Goal: Task Accomplishment & Management: Use online tool/utility

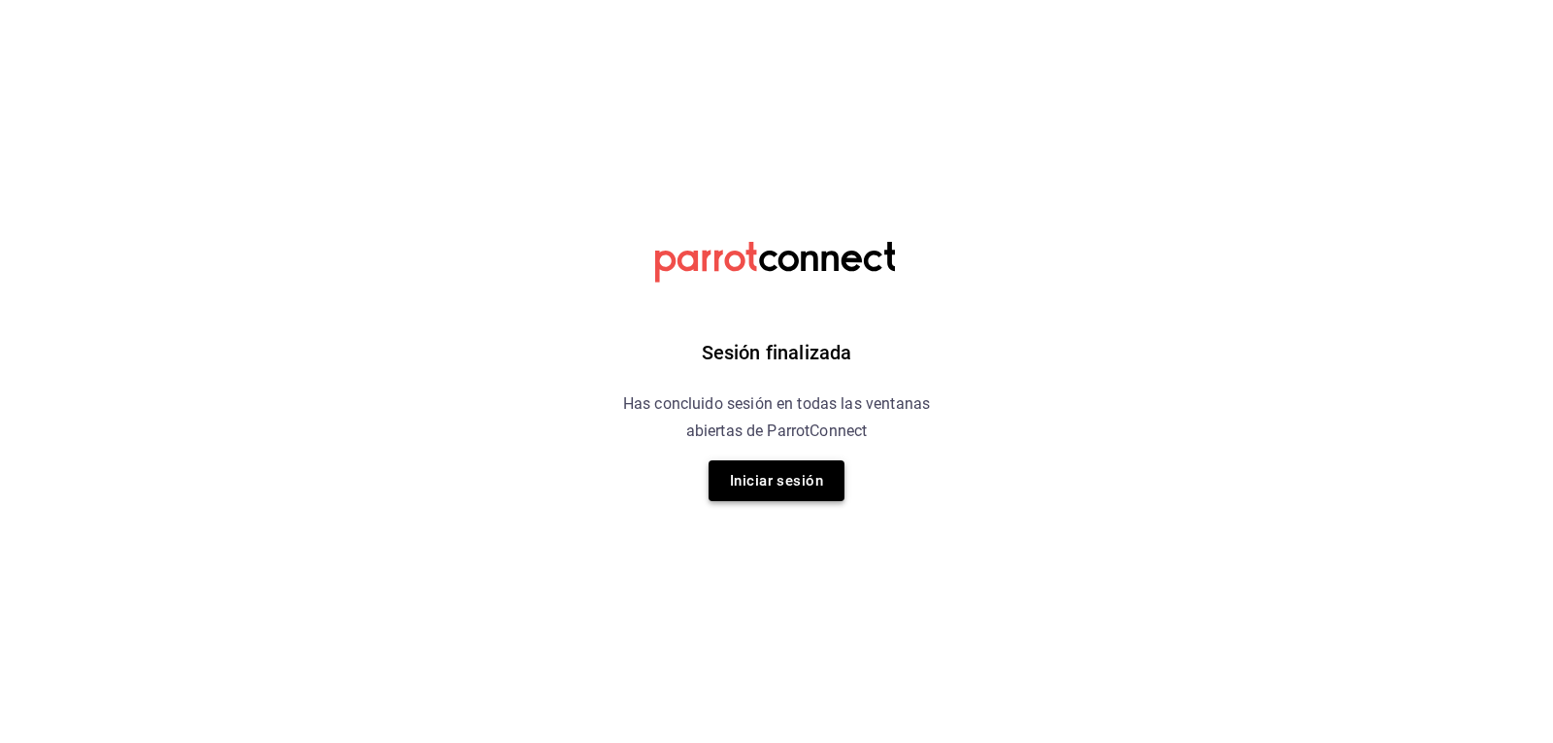
click at [758, 467] on button "Iniciar sesión" at bounding box center [777, 480] width 136 height 41
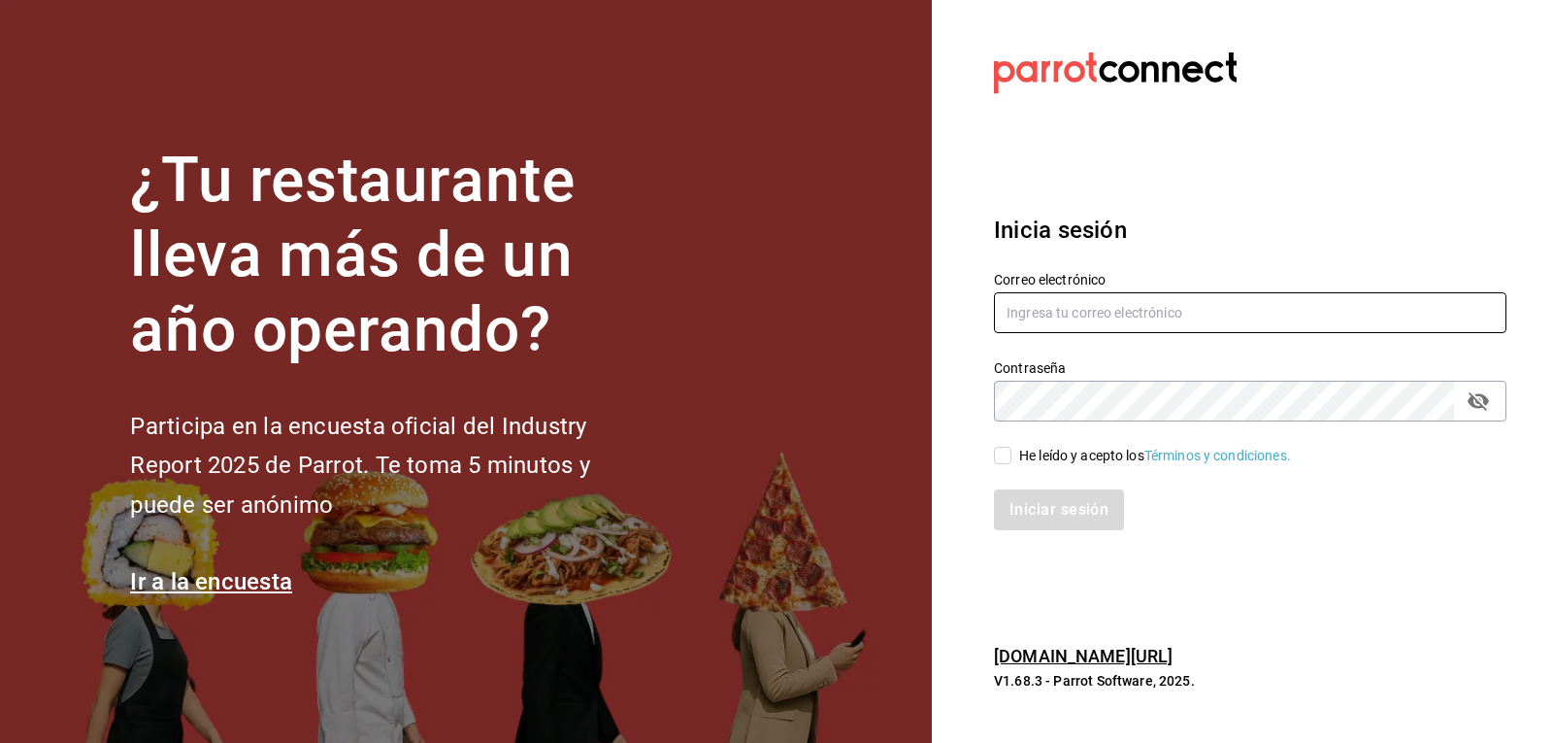
type input "[EMAIL_ADDRESS][DOMAIN_NAME]"
drag, startPoint x: 1003, startPoint y: 449, endPoint x: 1012, endPoint y: 466, distance: 18.7
click at [1004, 455] on input "He leído y acepto los Términos y condiciones." at bounding box center [1002, 455] width 17 height 17
checkbox input "true"
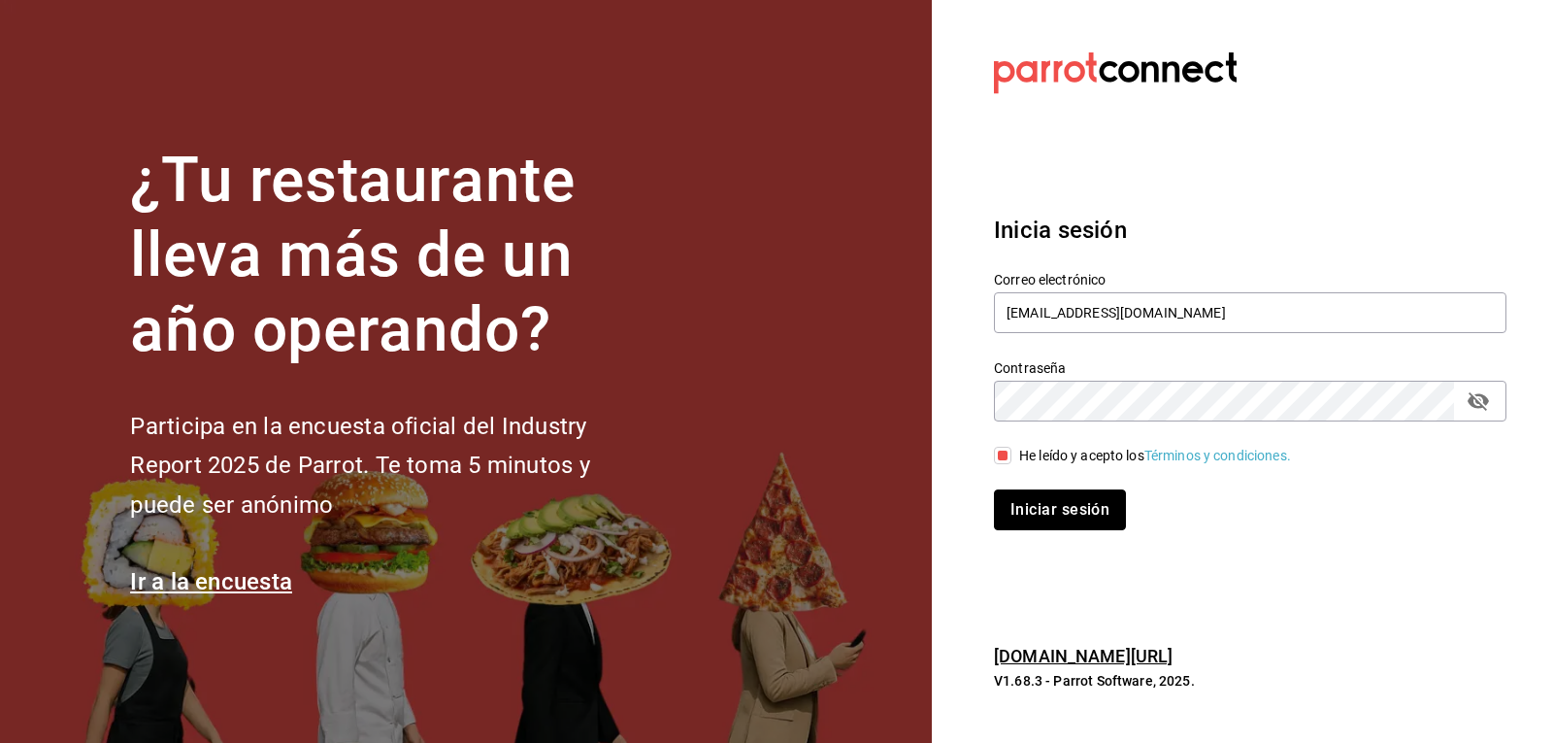
click at [1019, 518] on button "Iniciar sesión" at bounding box center [1060, 509] width 132 height 41
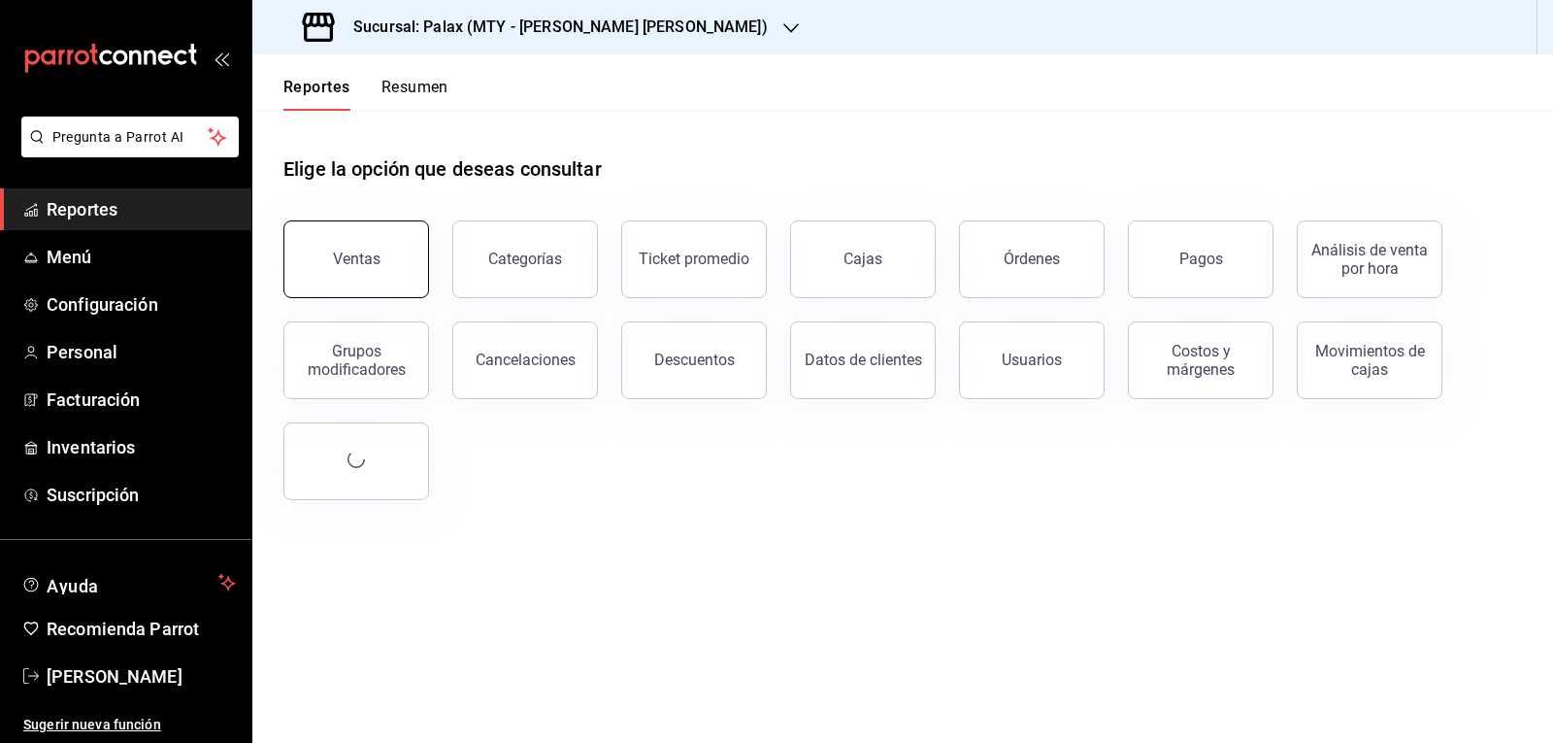
click at [353, 250] on div "Ventas" at bounding box center [357, 258] width 48 height 18
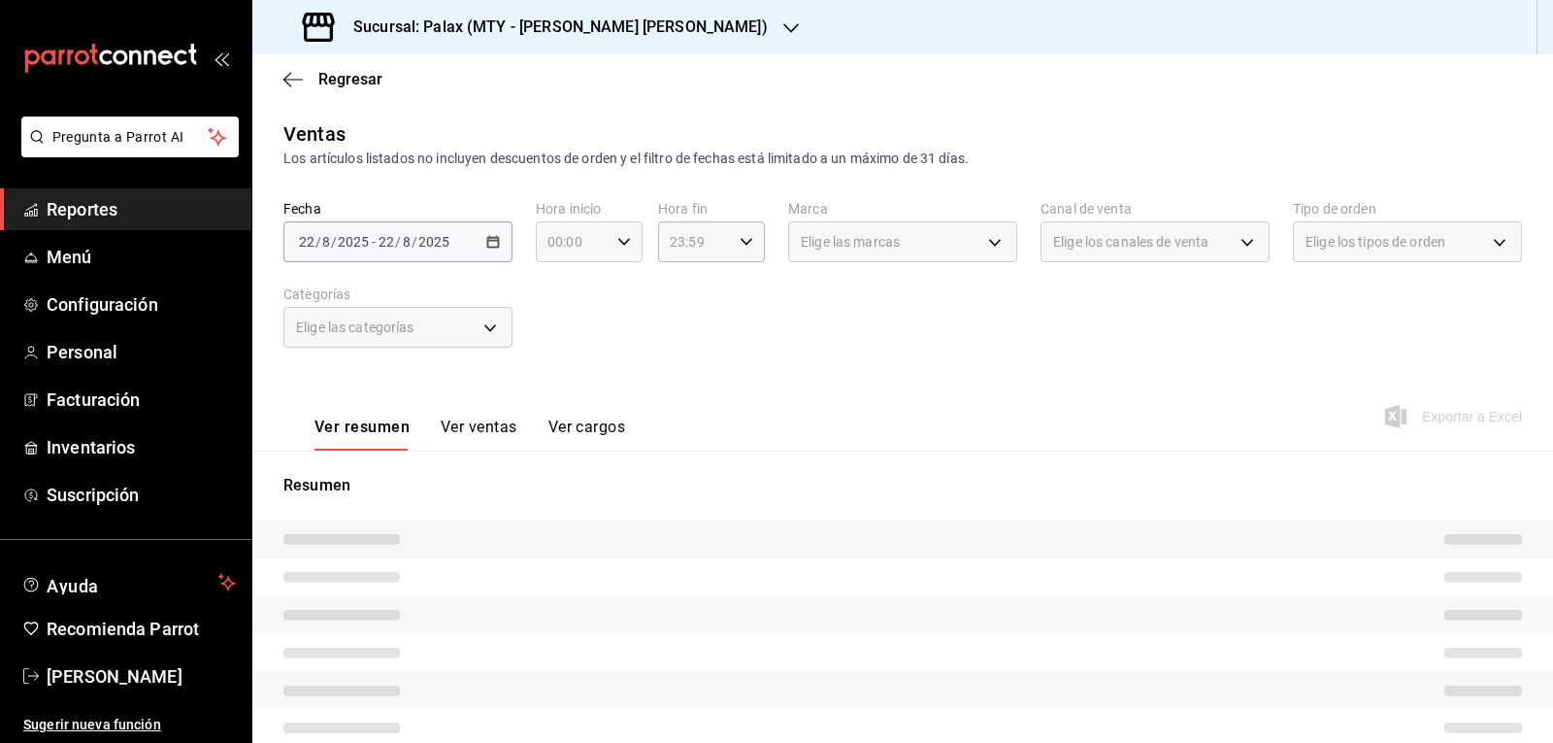
click at [623, 242] on icon "button" at bounding box center [624, 242] width 14 height 14
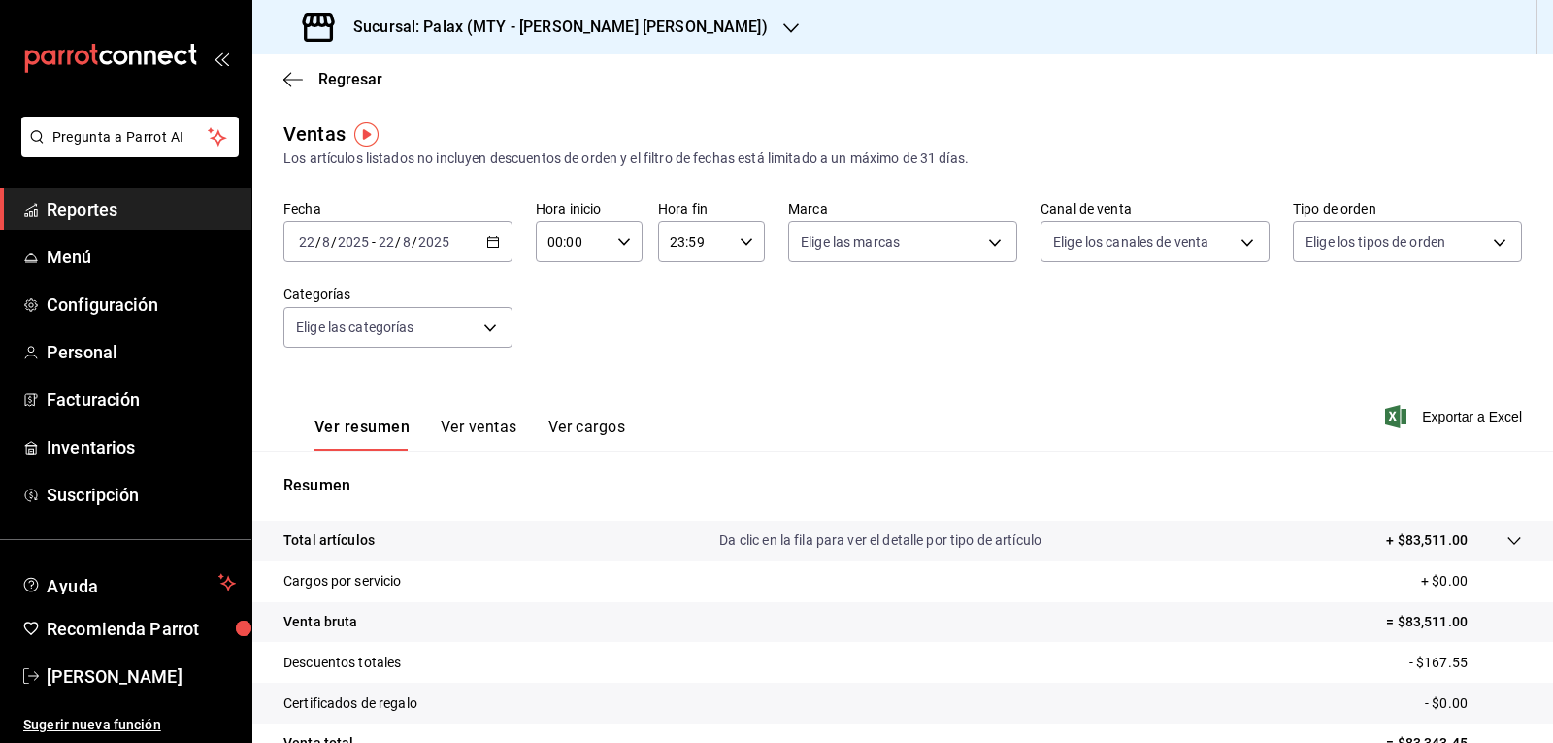
click at [783, 21] on icon "button" at bounding box center [791, 28] width 16 height 16
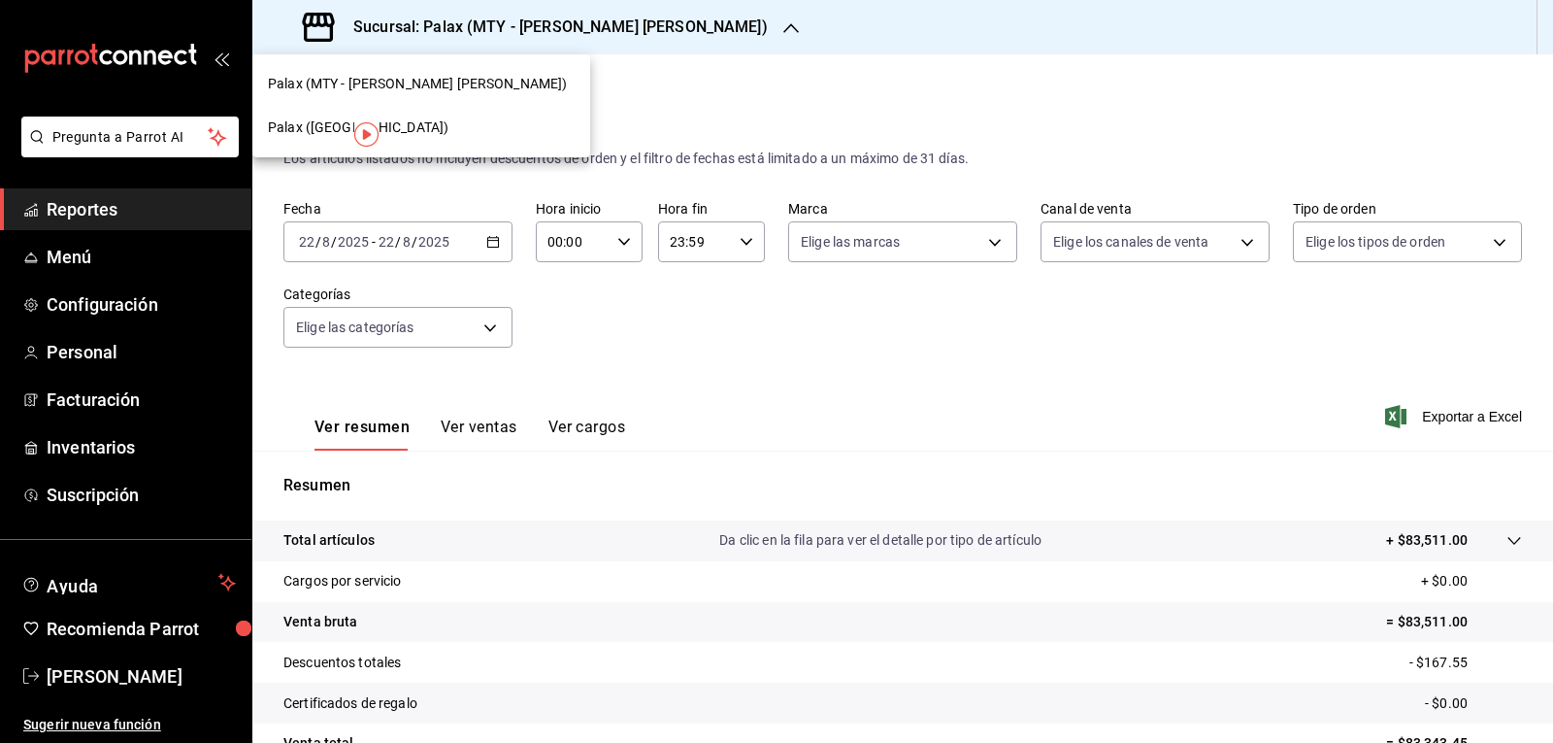
click at [329, 124] on span "Palax ([GEOGRAPHIC_DATA])" at bounding box center [358, 127] width 181 height 20
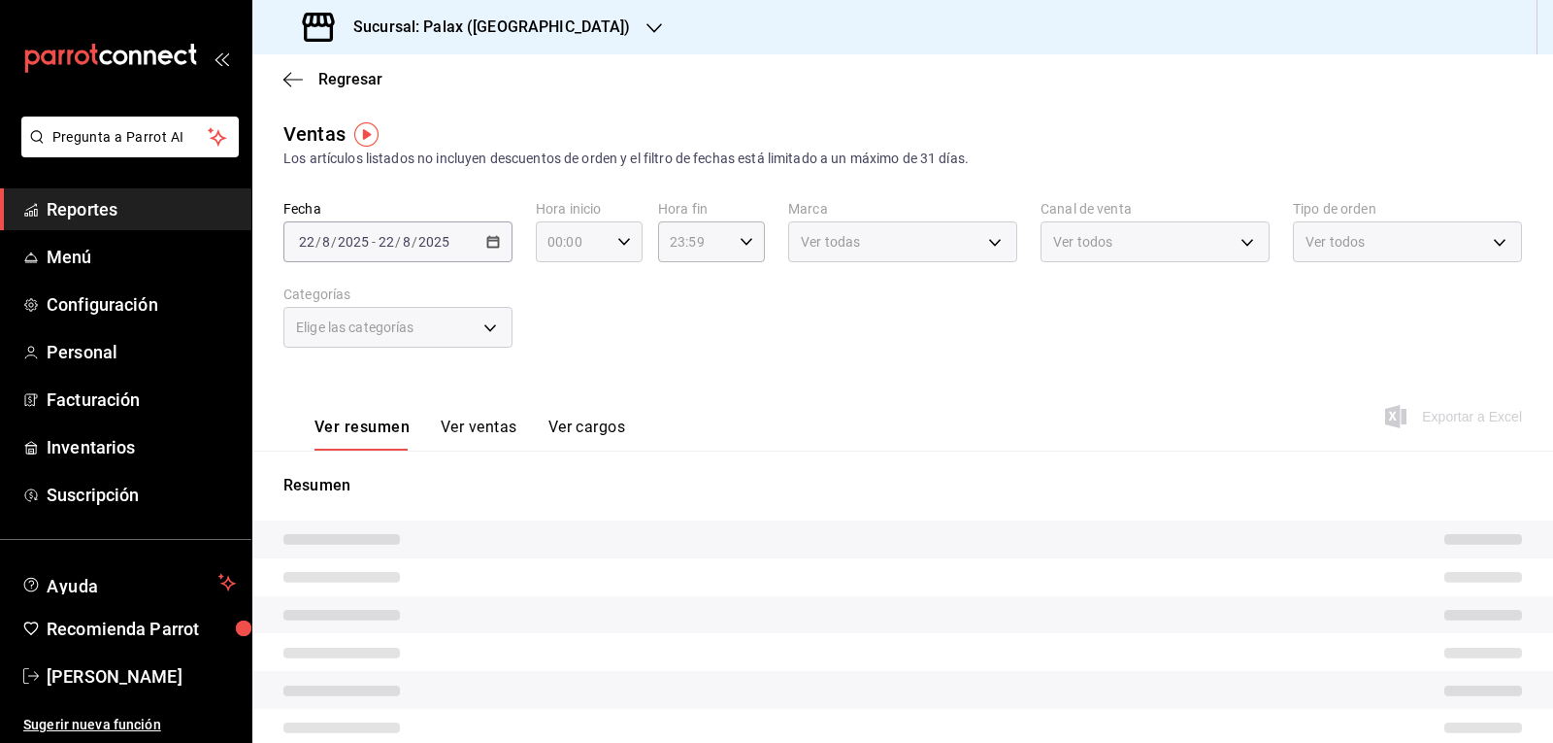
click at [618, 238] on icon "button" at bounding box center [624, 242] width 14 height 14
click at [565, 317] on button "07" at bounding box center [560, 326] width 46 height 39
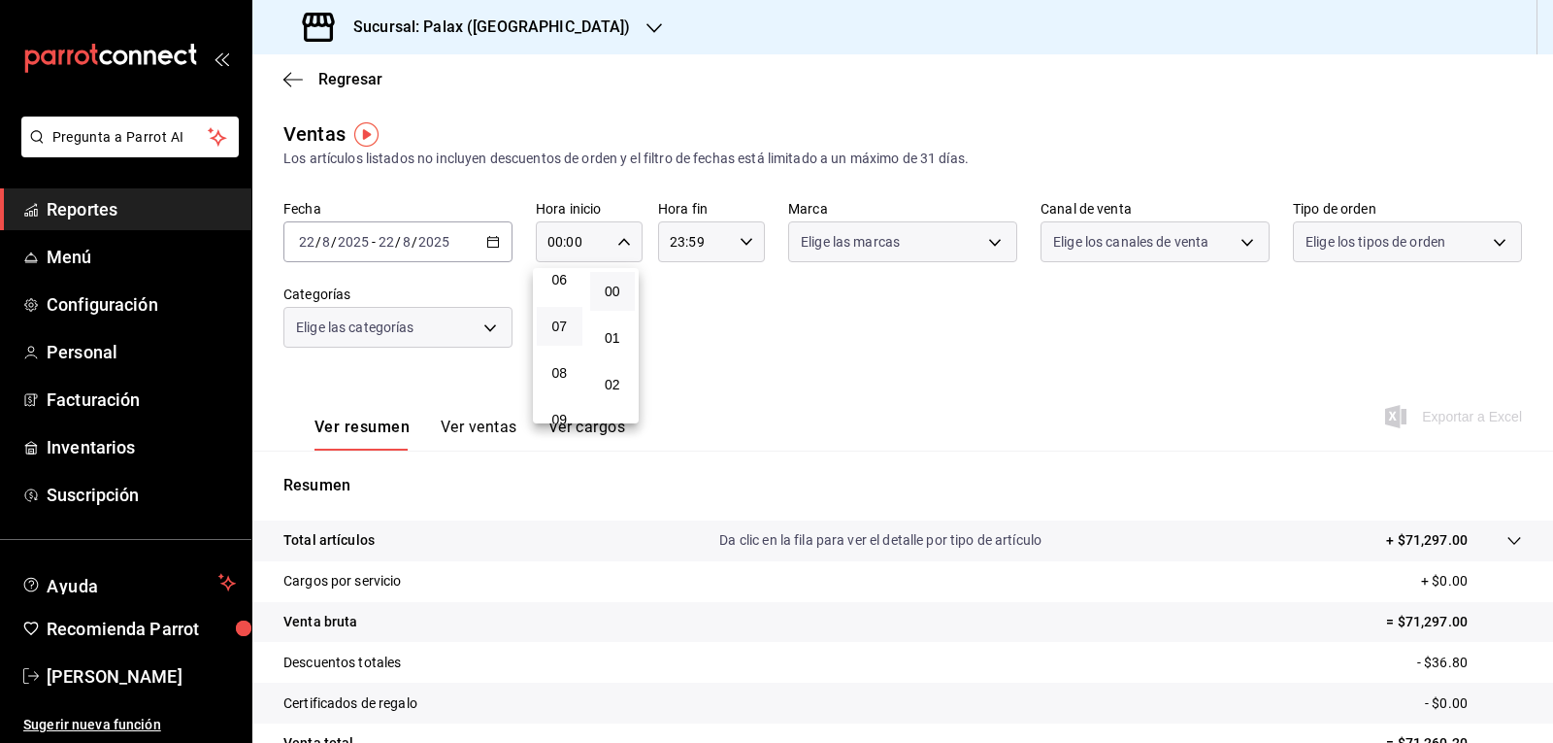
type input "07:00"
click at [738, 247] on div at bounding box center [776, 371] width 1553 height 743
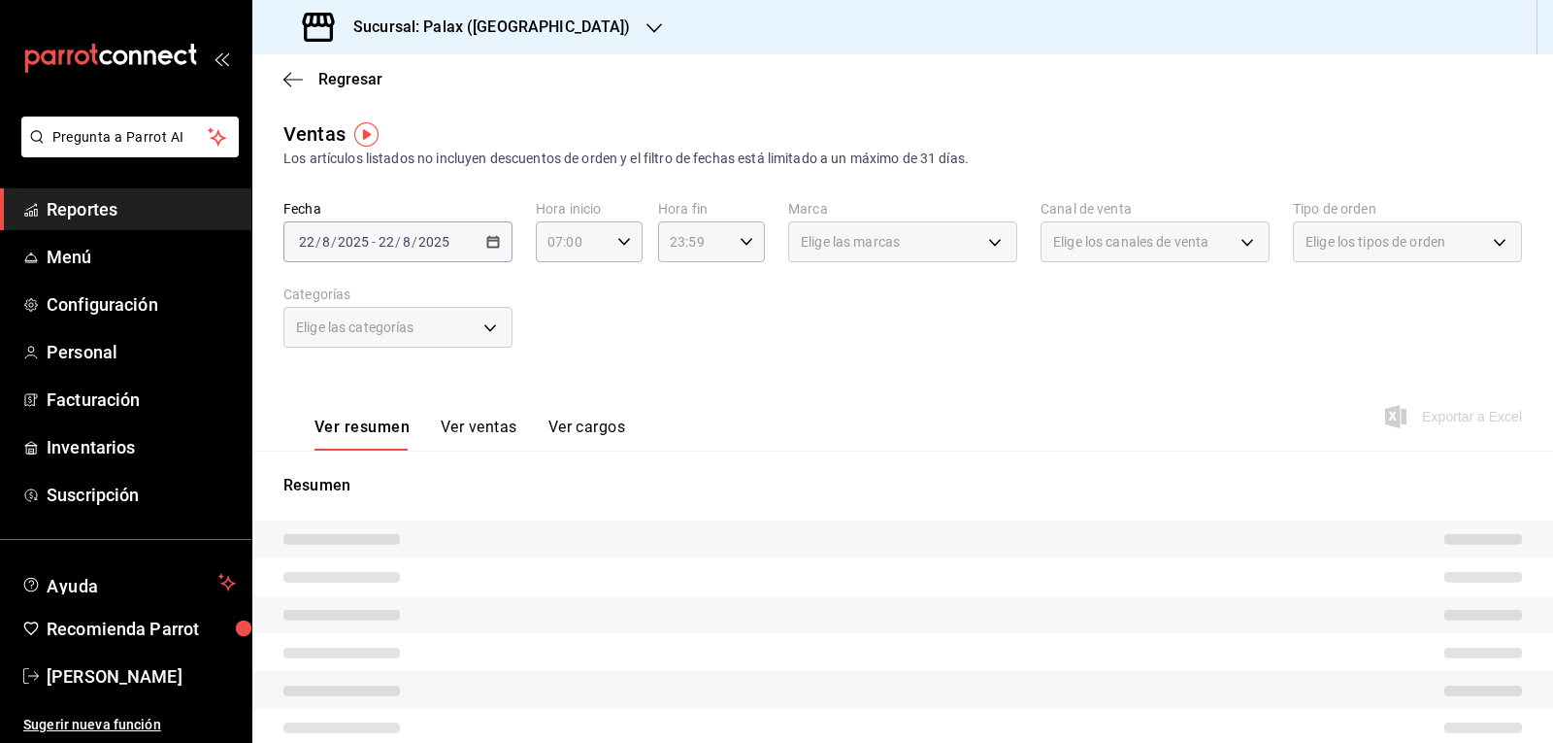
click at [738, 247] on div at bounding box center [776, 371] width 1553 height 743
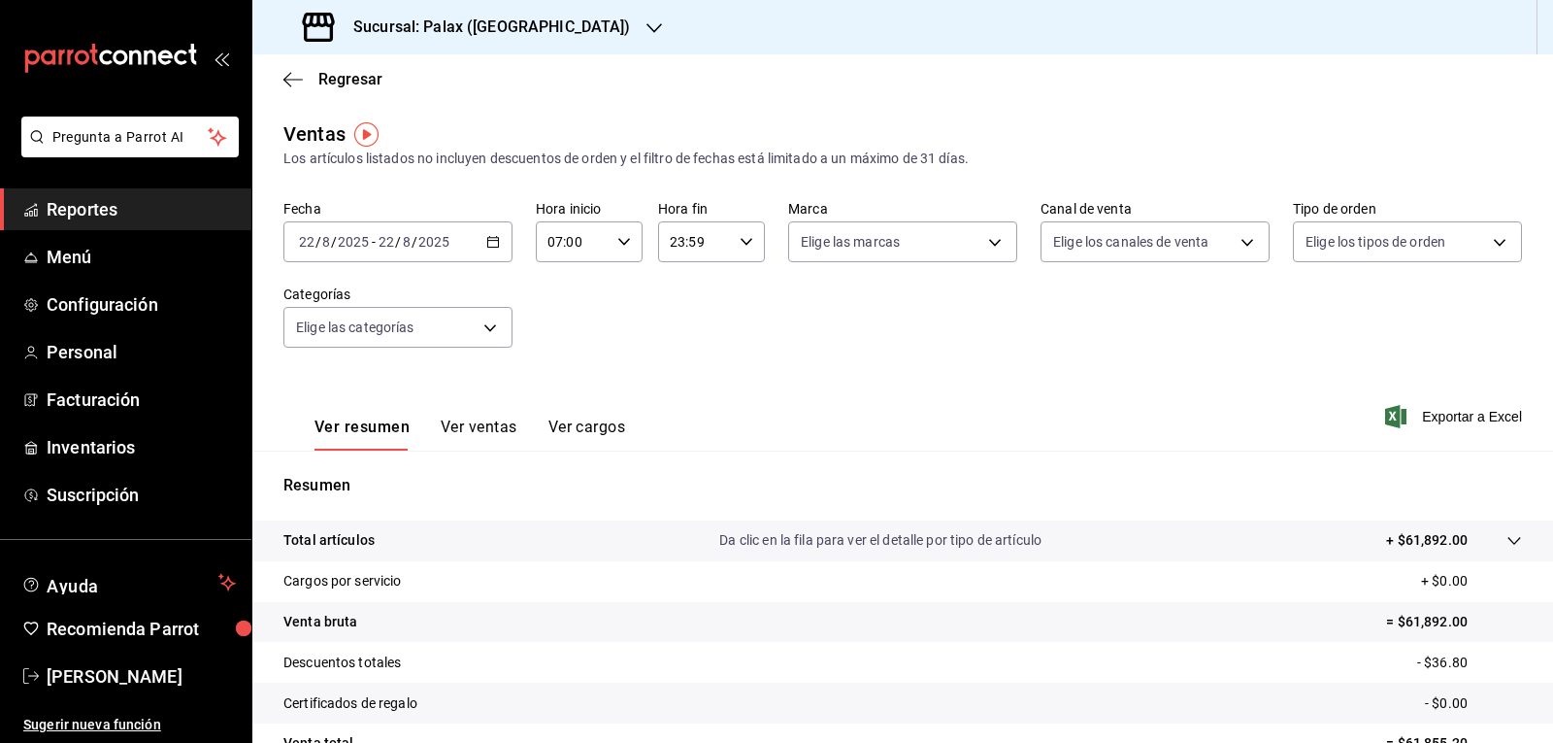
click at [740, 247] on icon "button" at bounding box center [747, 242] width 14 height 14
click at [692, 325] on button "15" at bounding box center [680, 318] width 46 height 39
type input "15:59"
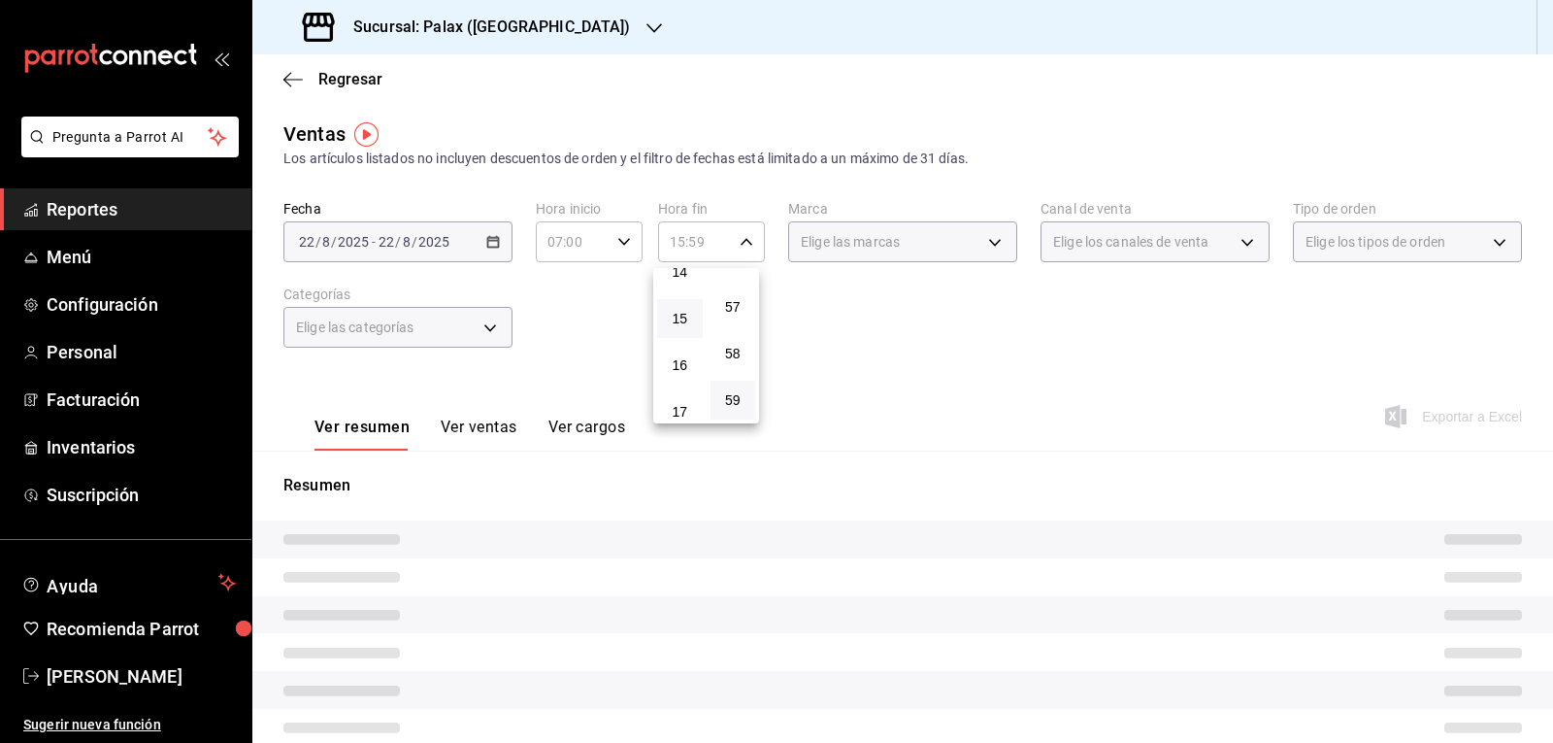
click at [986, 244] on div at bounding box center [776, 371] width 1553 height 743
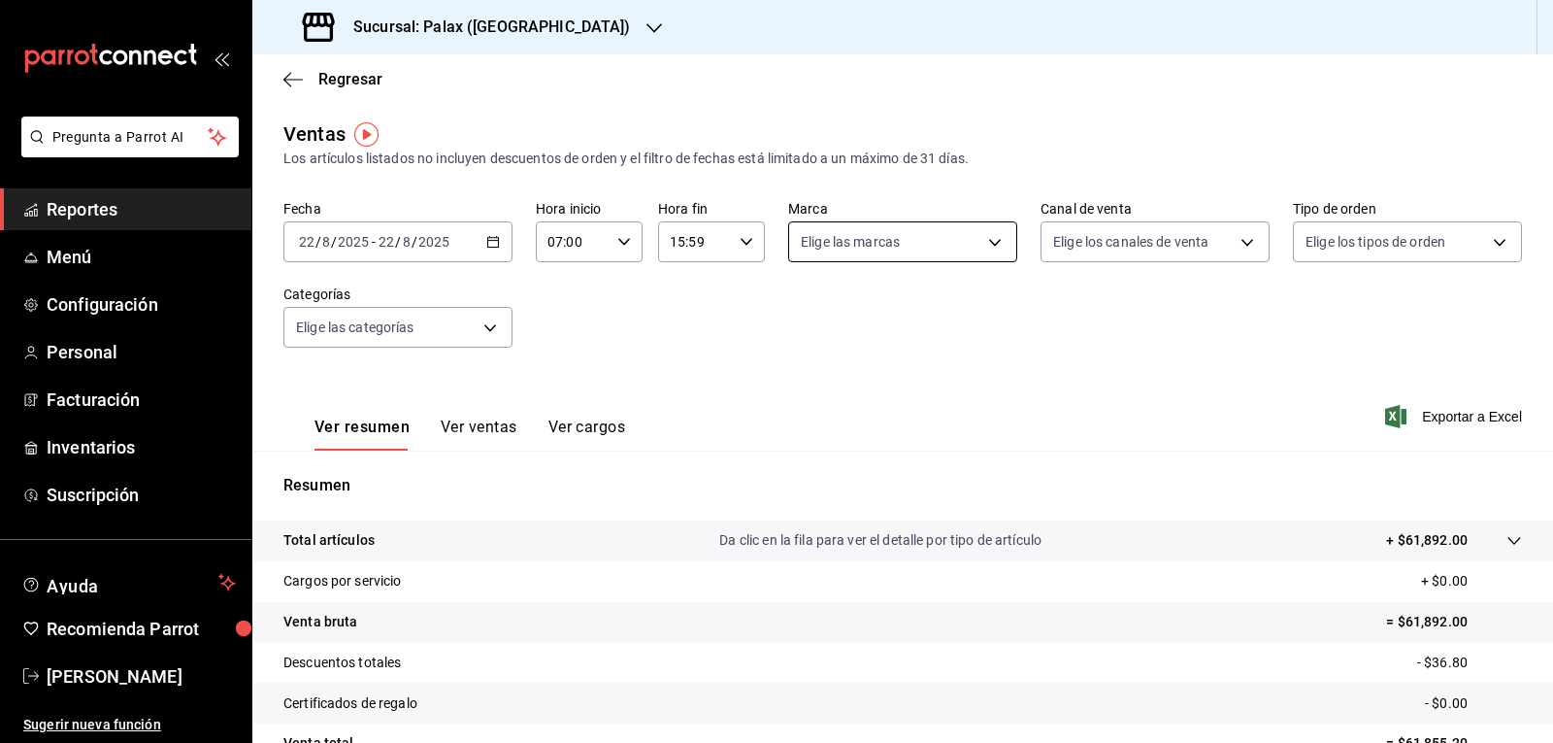
click at [986, 243] on body "Pregunta a Parrot AI Reportes Menú Configuración Personal Facturación Inventari…" at bounding box center [776, 371] width 1553 height 743
click at [813, 321] on label at bounding box center [807, 317] width 25 height 28
click at [813, 321] on input "checkbox" at bounding box center [803, 317] width 17 height 17
checkbox input "false"
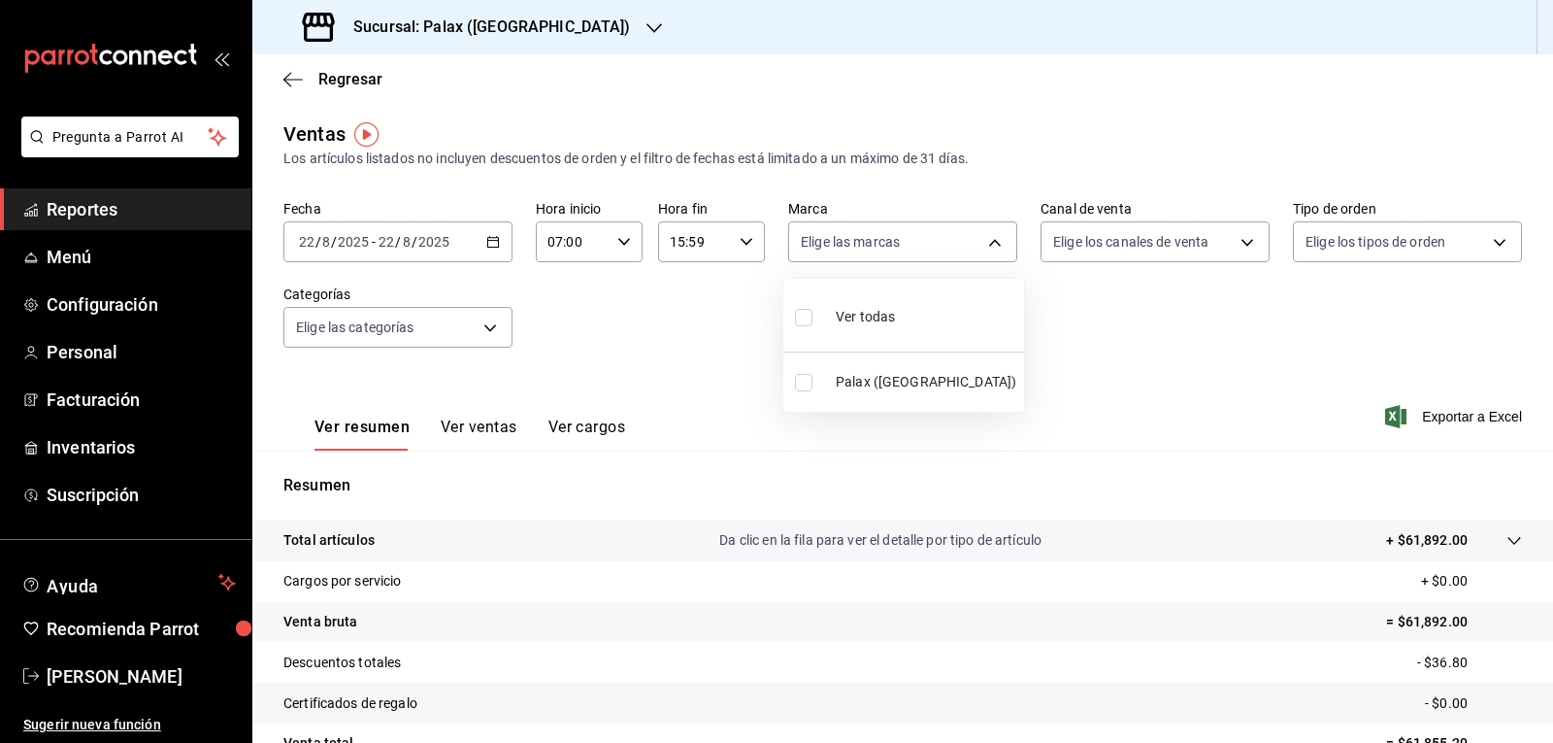
click at [793, 315] on li "Ver todas" at bounding box center [903, 314] width 241 height 57
type input "8510d572-c45f-4696-9a08-afbf2d111022"
checkbox input "true"
click at [1234, 225] on div at bounding box center [776, 371] width 1553 height 743
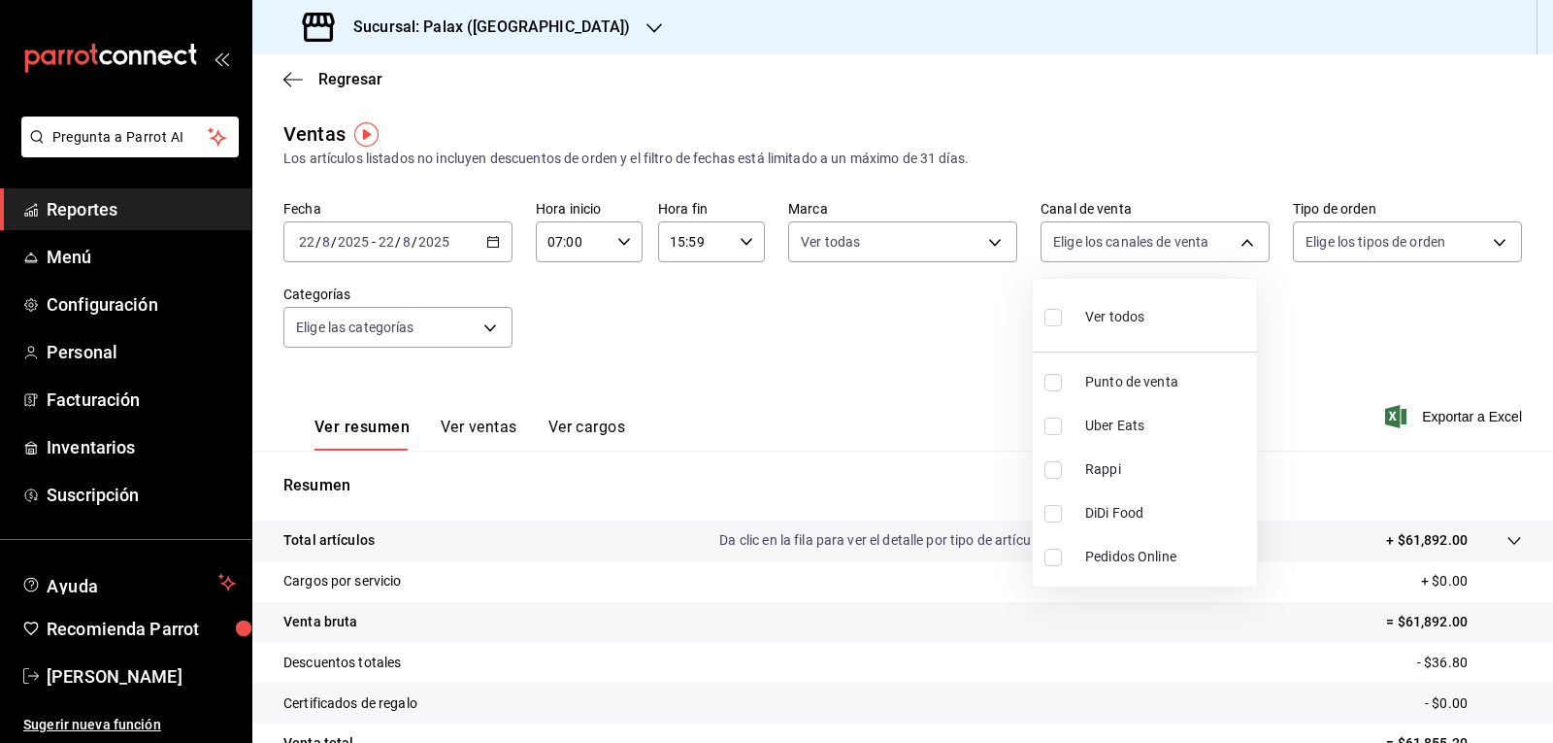
click at [1239, 238] on body "Pregunta a Parrot AI Reportes Menú Configuración Personal Facturación Inventari…" at bounding box center [776, 371] width 1553 height 743
click at [1052, 316] on input "checkbox" at bounding box center [1053, 317] width 17 height 17
checkbox input "true"
type input "PARROT,UBER_EATS,RAPPI,DIDI_FOOD,ONLINE"
checkbox input "true"
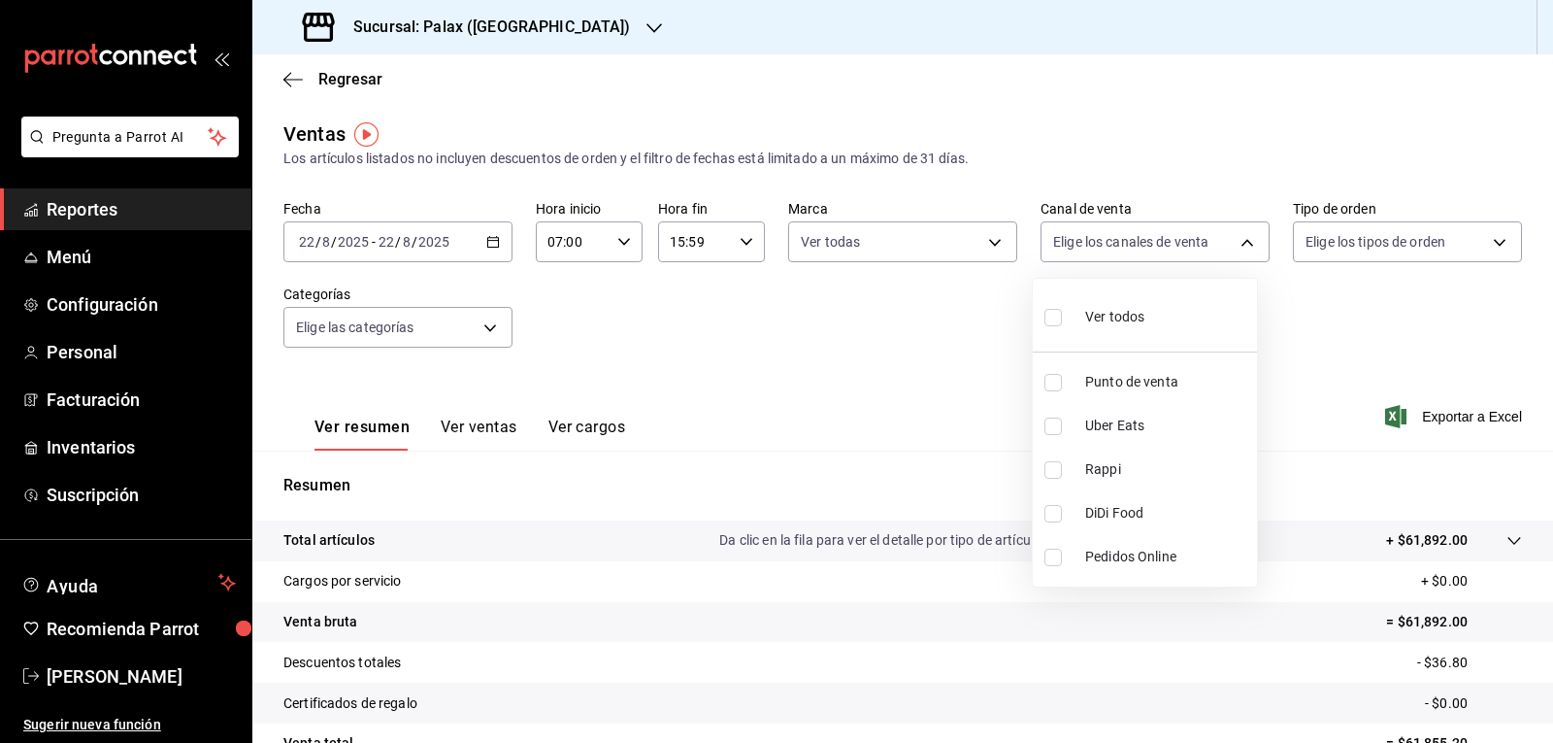
checkbox input "true"
click at [1485, 246] on div at bounding box center [776, 371] width 1553 height 743
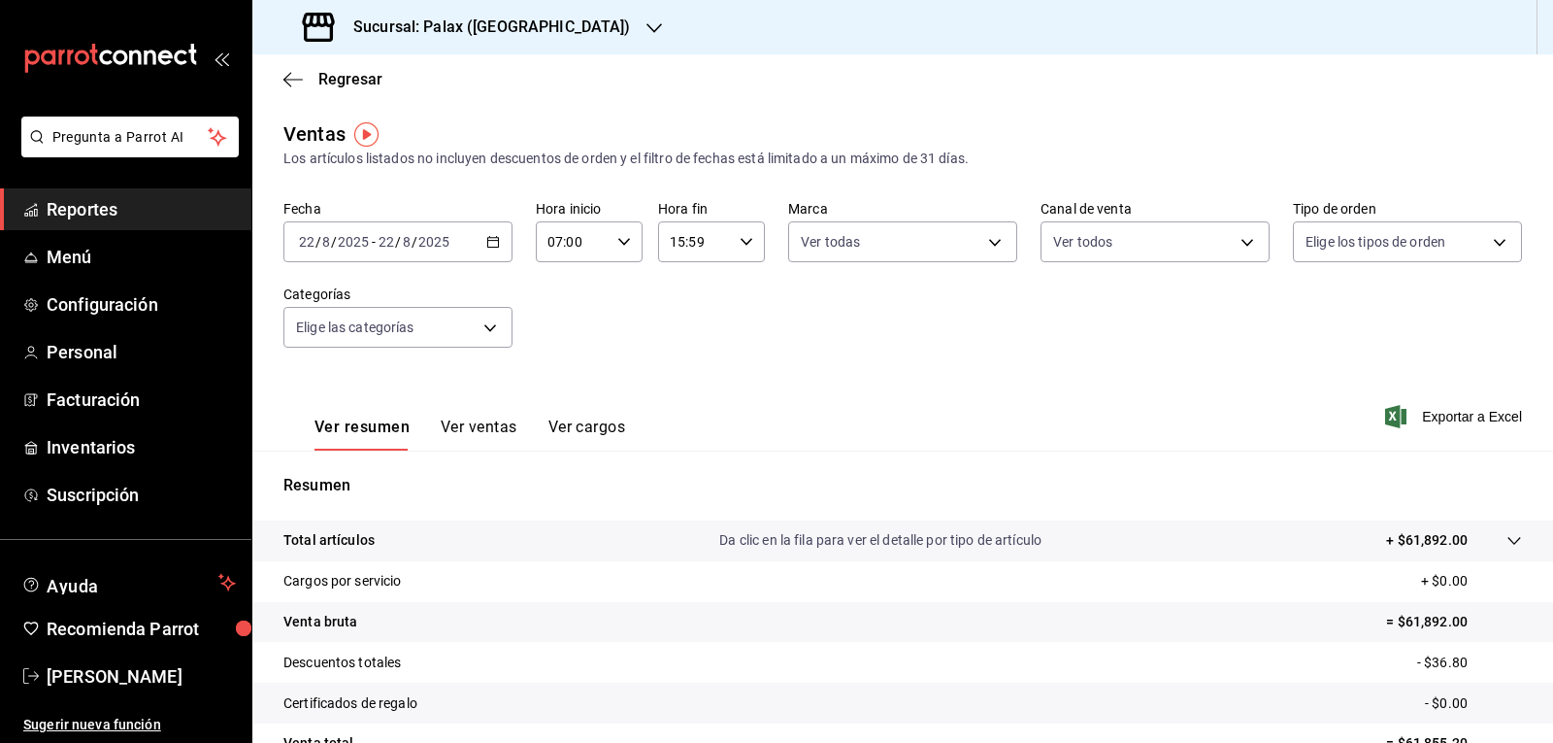
click at [1485, 246] on body "Pregunta a Parrot AI Reportes Menú Configuración Personal Facturación Inventari…" at bounding box center [776, 371] width 1553 height 743
click at [1308, 322] on input "checkbox" at bounding box center [1302, 317] width 17 height 17
checkbox input "true"
type input "6d325fbd-53e7-4f6b-8d89-6356796c0e8d,b8c2ff7f-0c1f-4fef-80cf-bc155c6bbc3b,a732b…"
checkbox input "true"
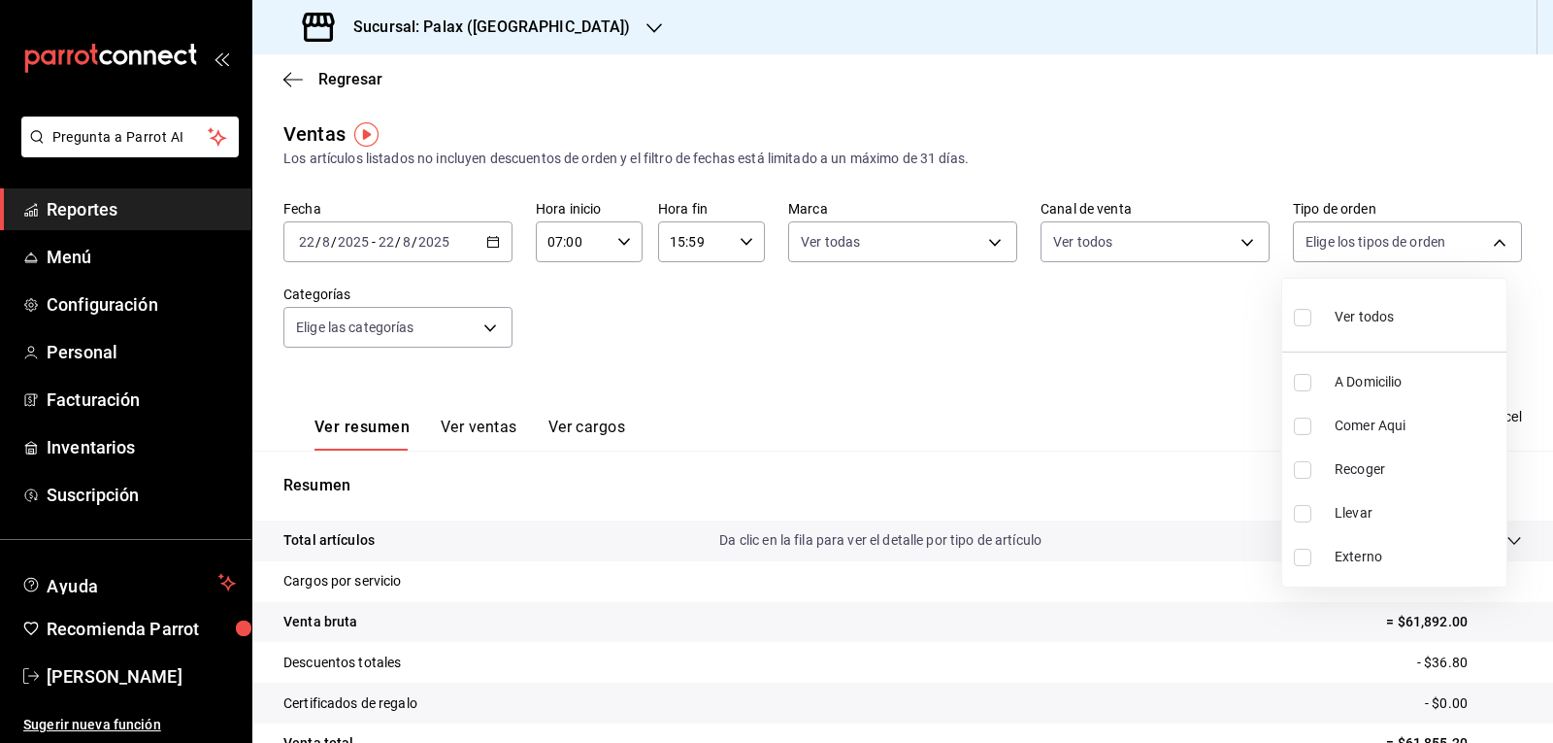
checkbox input "true"
click at [480, 325] on div at bounding box center [776, 371] width 1553 height 743
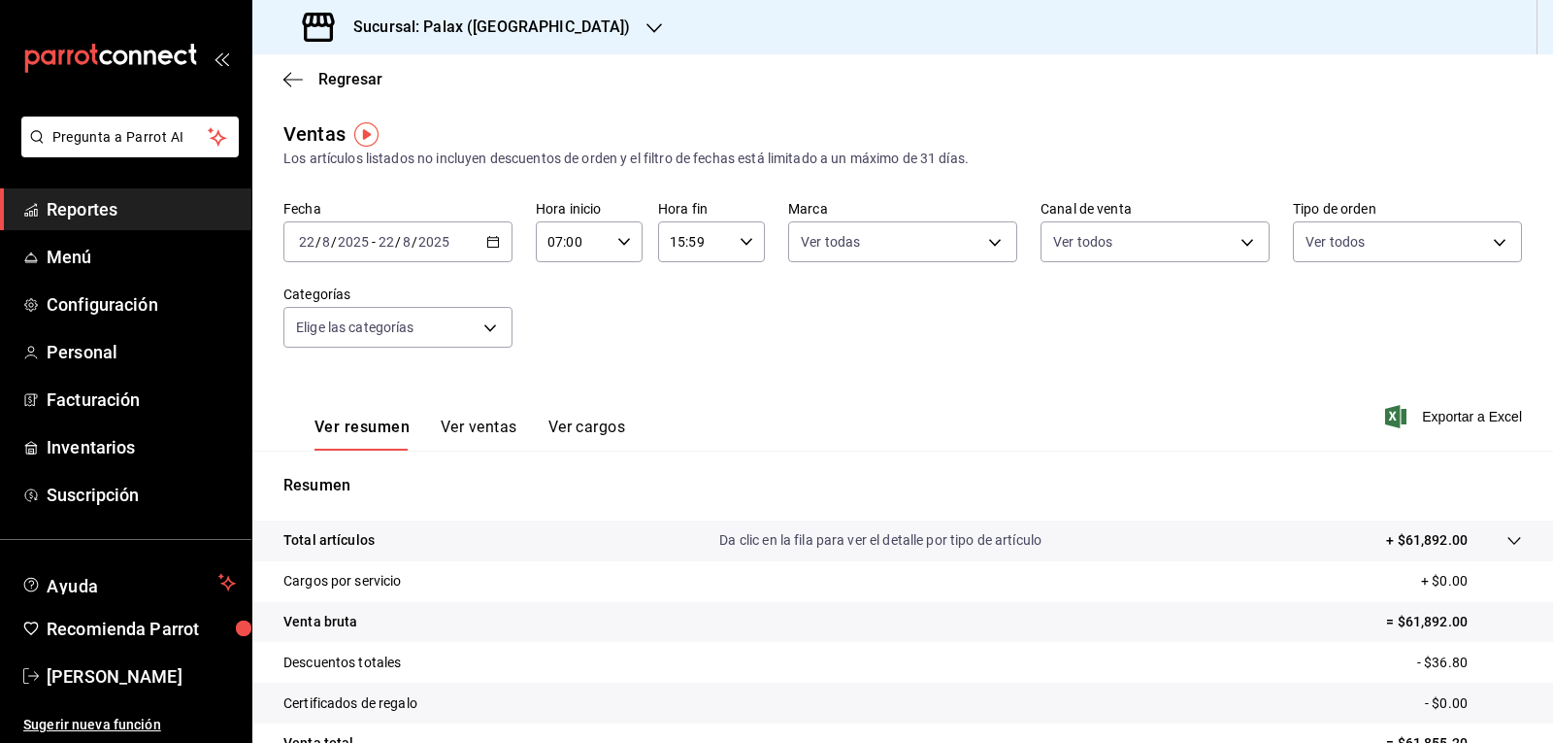
click at [481, 325] on body "Pregunta a Parrot AI Reportes Menú Configuración Personal Facturación Inventari…" at bounding box center [776, 371] width 1553 height 743
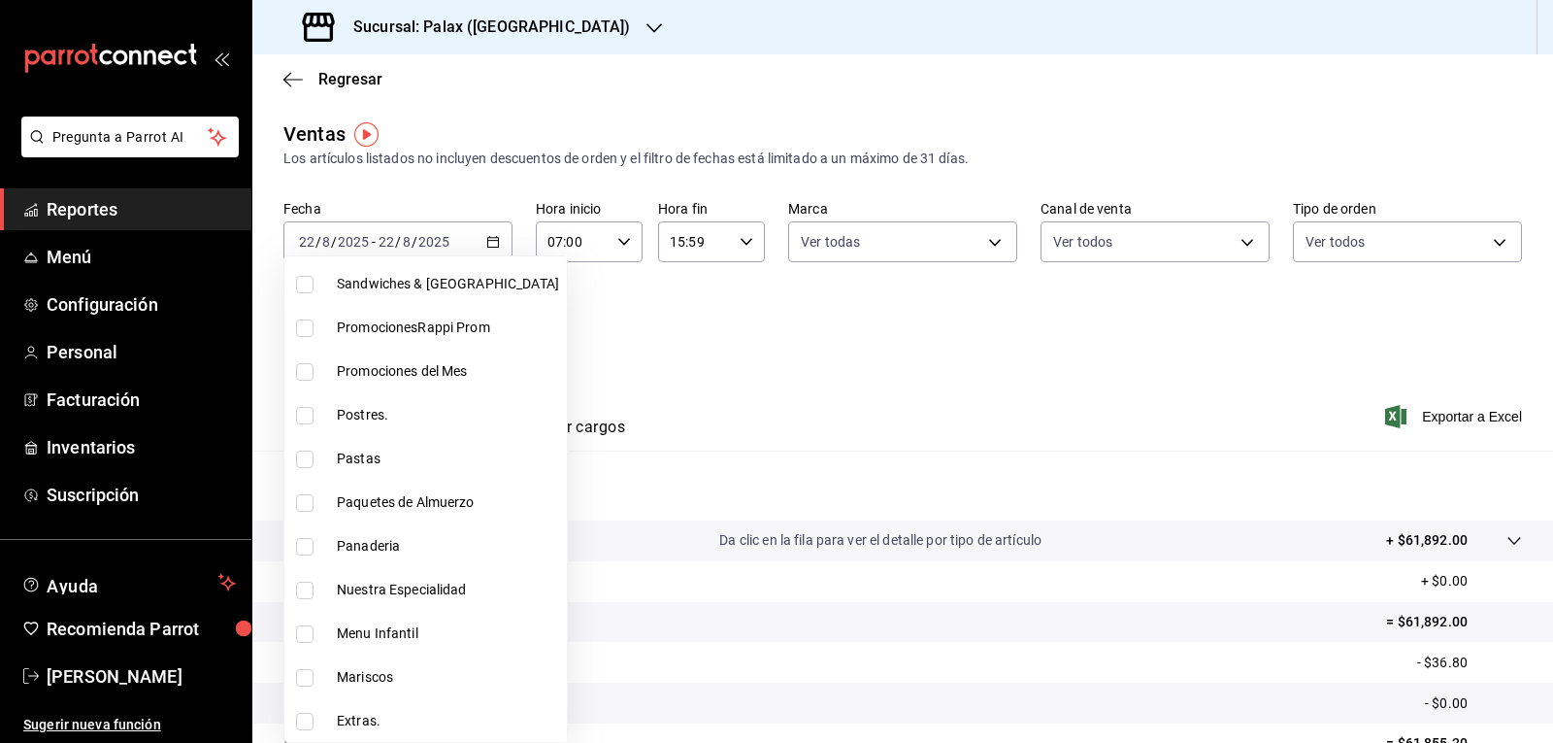
scroll to position [194, 0]
click at [300, 412] on input "checkbox" at bounding box center [304, 414] width 17 height 17
checkbox input "true"
type input "5f074bd3-619d-4e10-94fa-620713841d38"
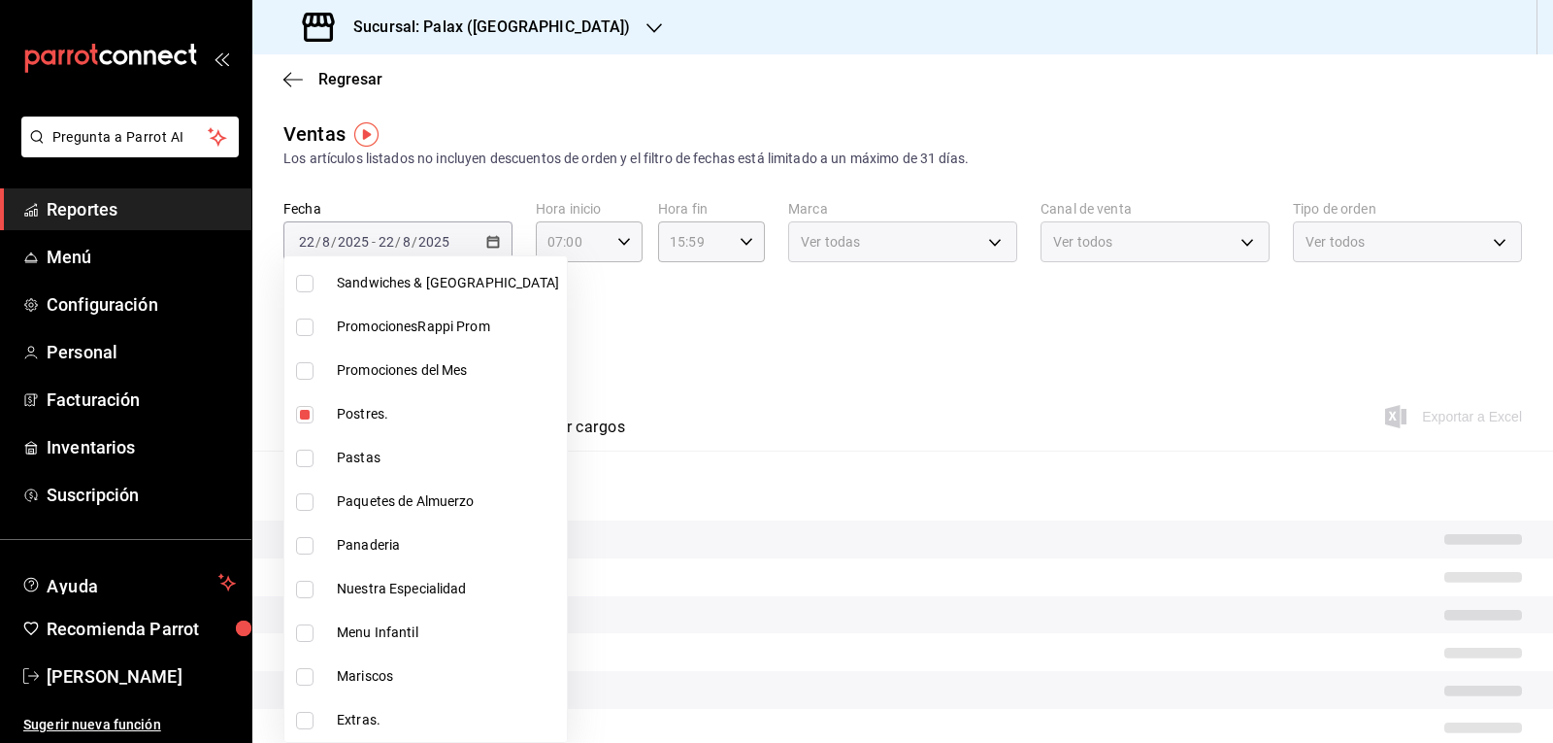
click at [305, 549] on input "checkbox" at bounding box center [304, 545] width 17 height 17
checkbox input "true"
type input "5f074bd3-619d-4e10-94fa-620713841d38,90d14028-a2c9-4fb8-b762-41d9ea373592"
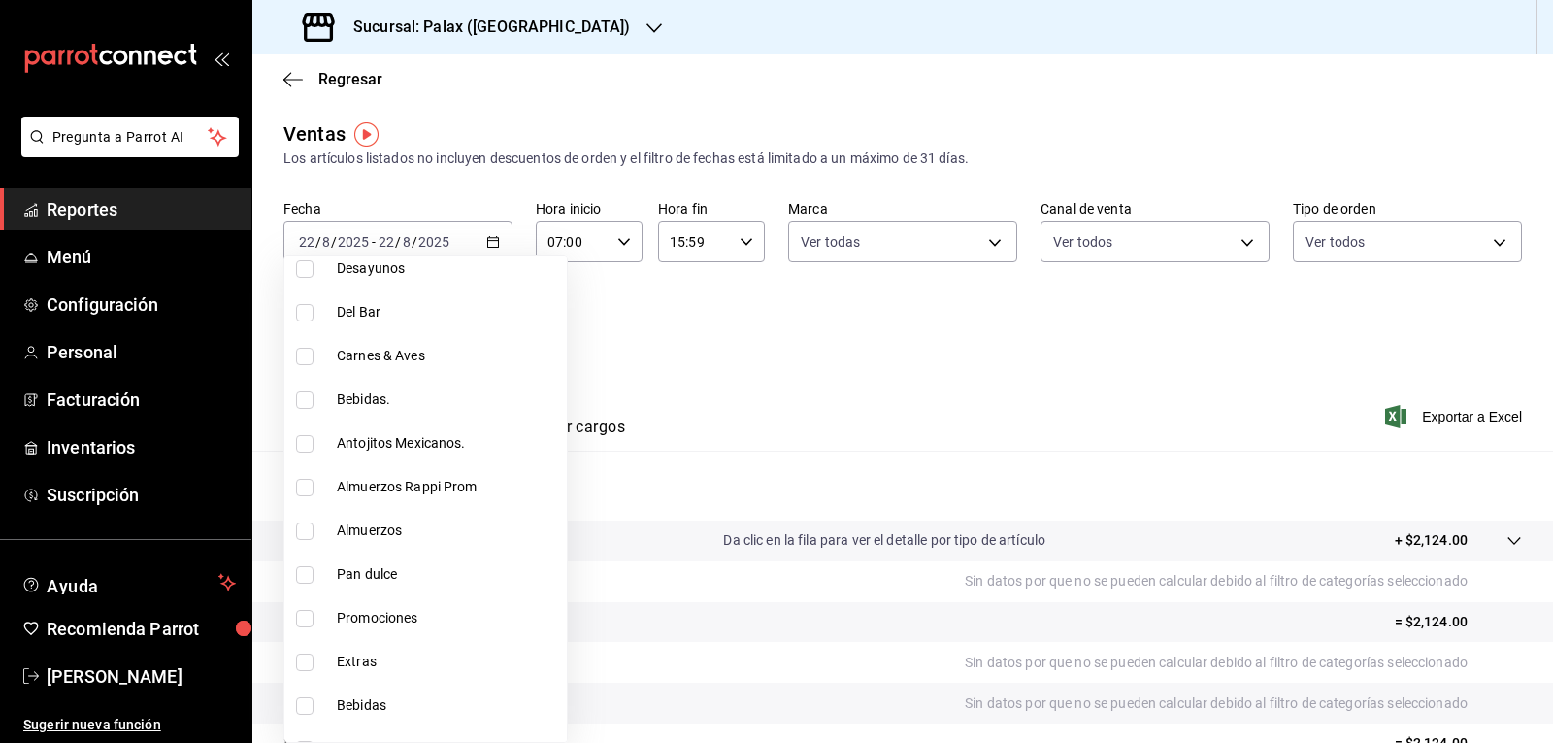
scroll to position [874, 0]
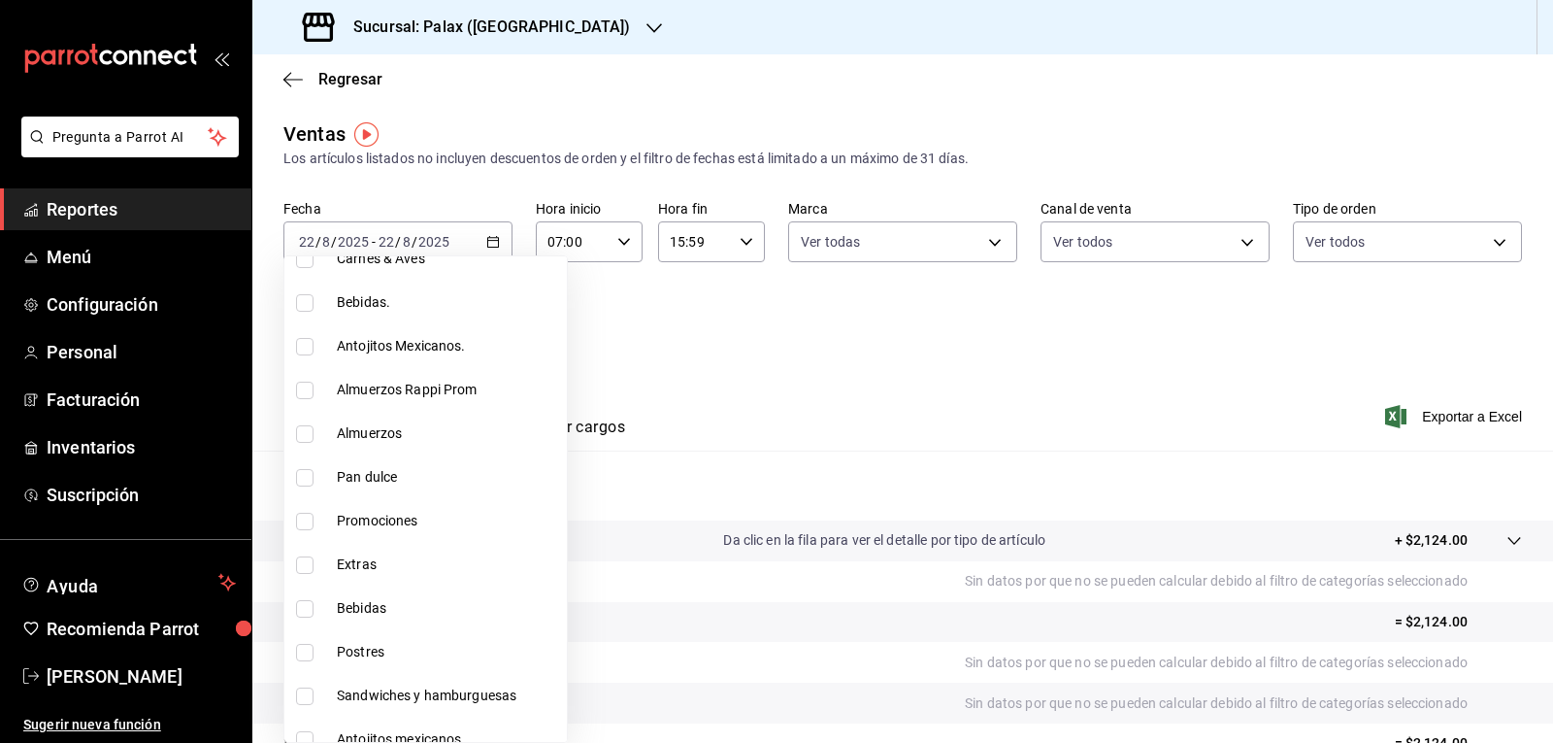
click at [302, 478] on input "checkbox" at bounding box center [304, 477] width 17 height 17
checkbox input "true"
type input "5f074bd3-619d-4e10-94fa-620713841d38,90d14028-a2c9-4fb8-b762-41d9ea373592,a0032…"
click at [304, 651] on input "checkbox" at bounding box center [304, 652] width 17 height 17
checkbox input "true"
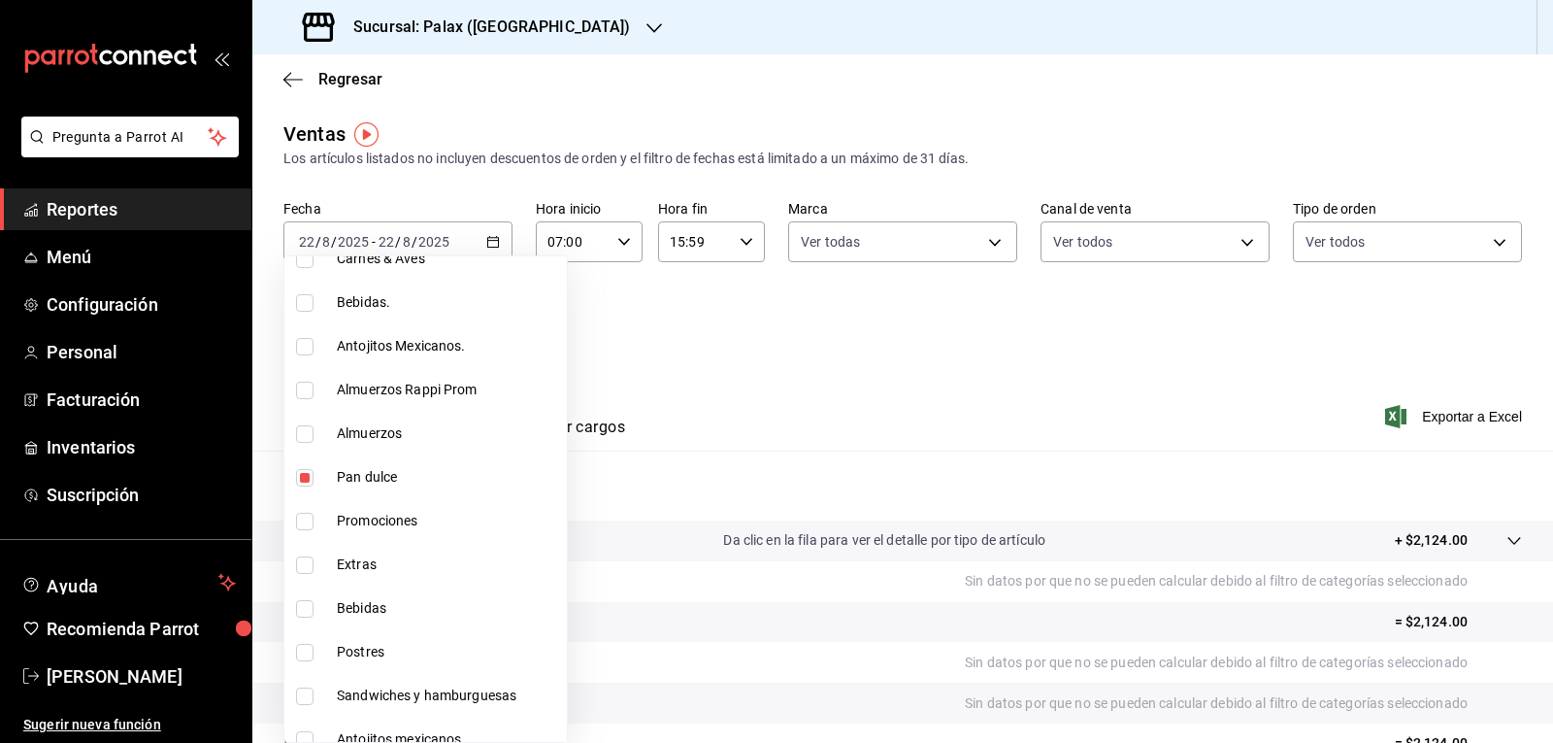
type input "5f074bd3-619d-4e10-94fa-620713841d38,90d14028-a2c9-4fb8-b762-41d9ea373592,a0032…"
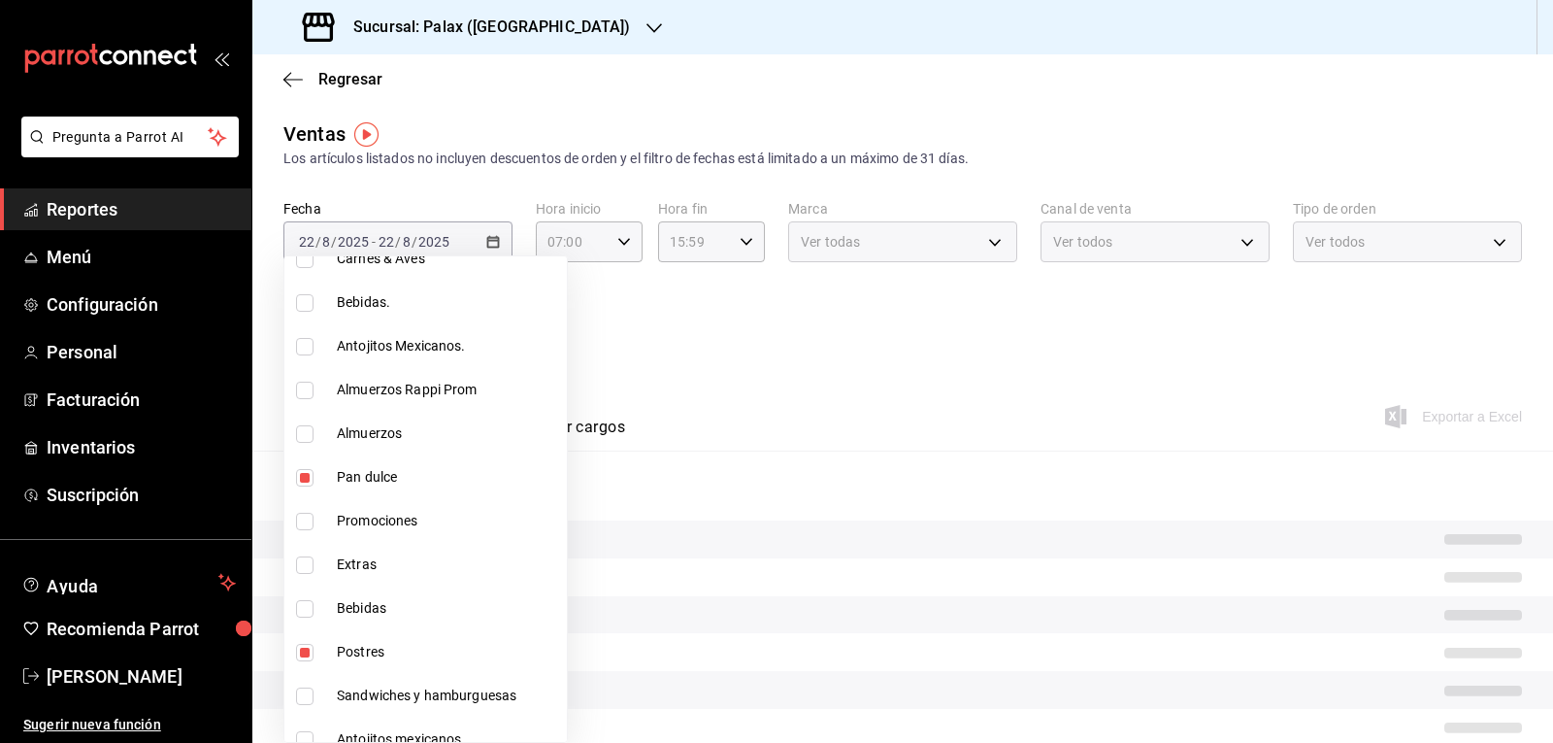
click at [796, 381] on div at bounding box center [776, 371] width 1553 height 743
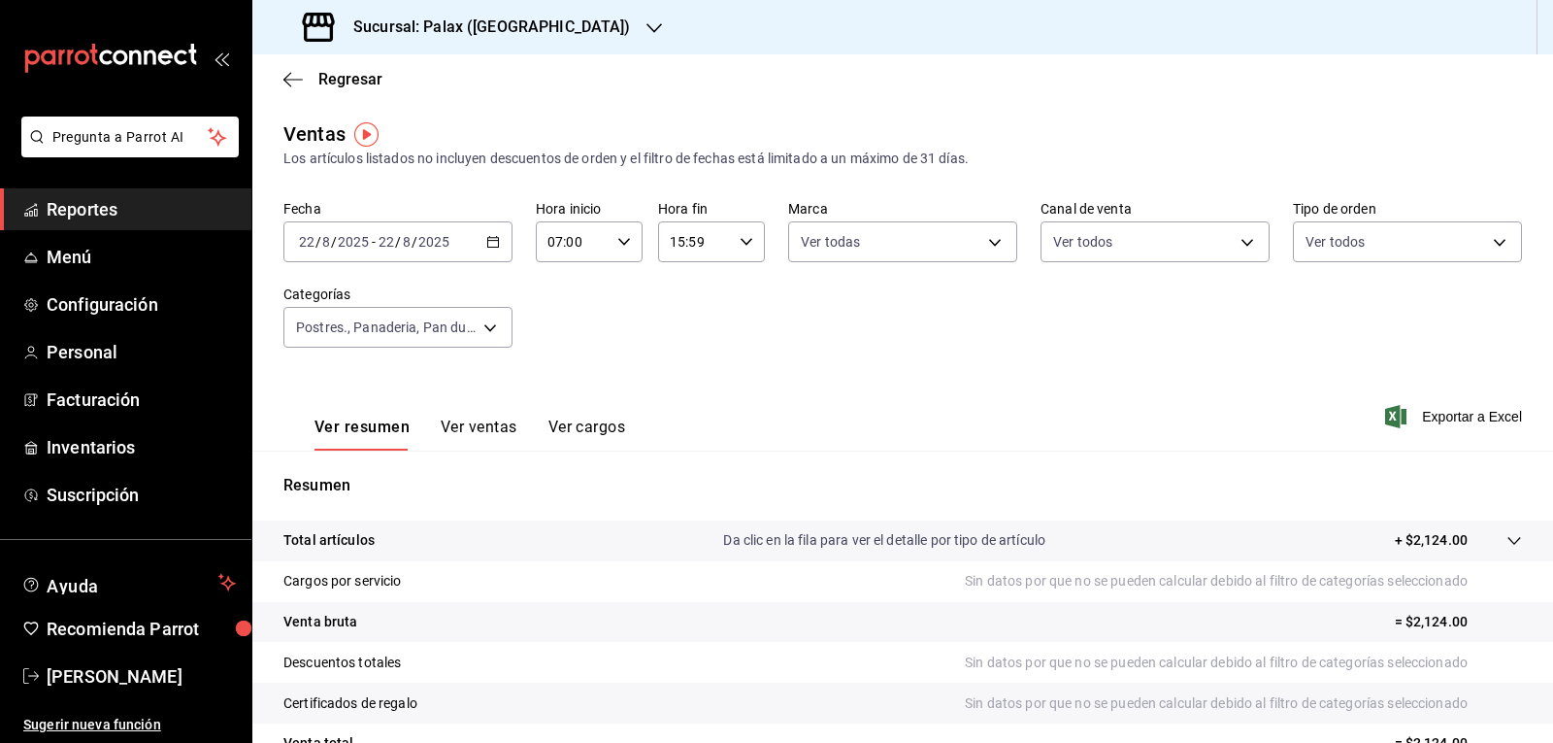
click at [476, 427] on button "Ver ventas" at bounding box center [479, 433] width 77 height 33
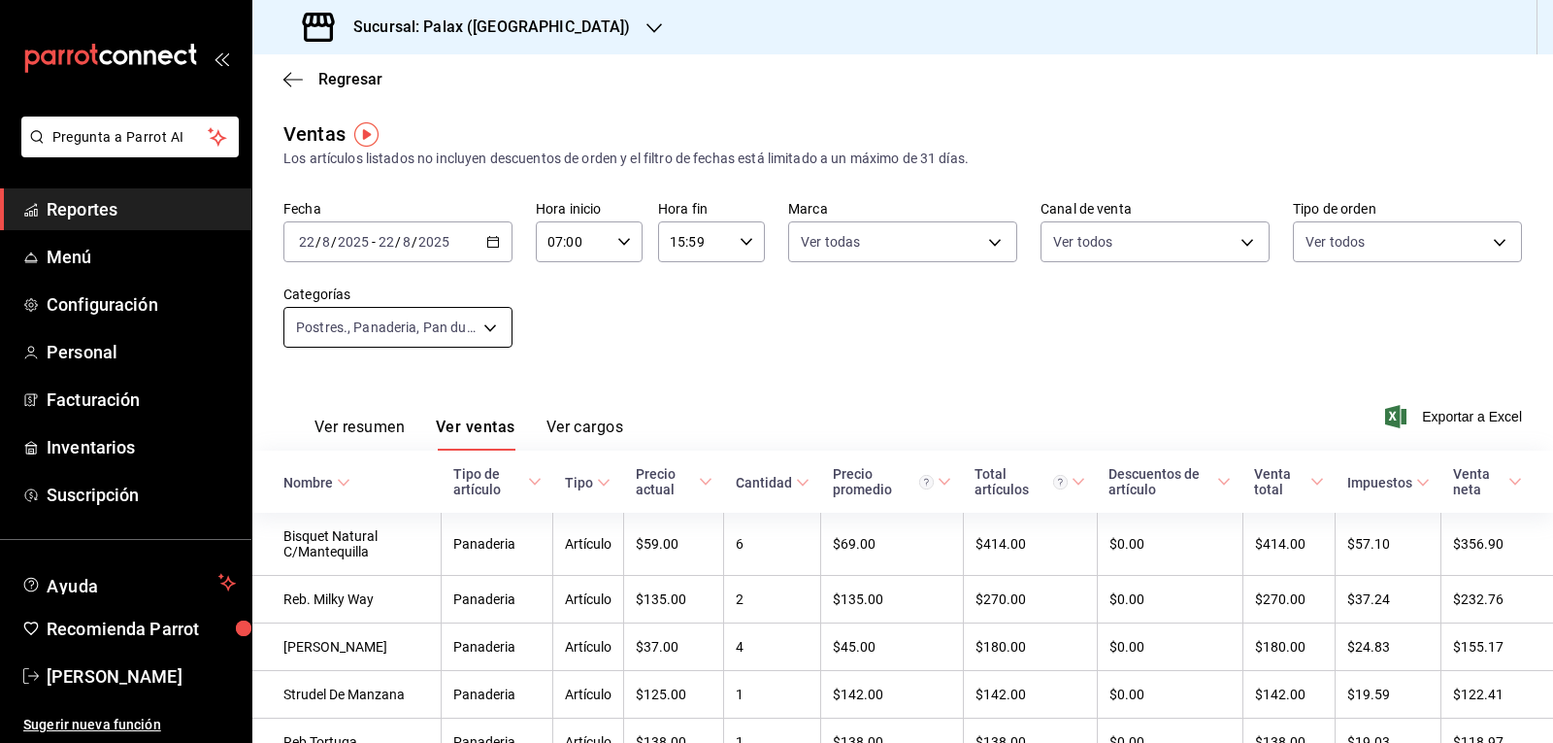
click at [487, 334] on body "Pregunta a Parrot AI Reportes Menú Configuración Personal Facturación Inventari…" at bounding box center [776, 371] width 1553 height 743
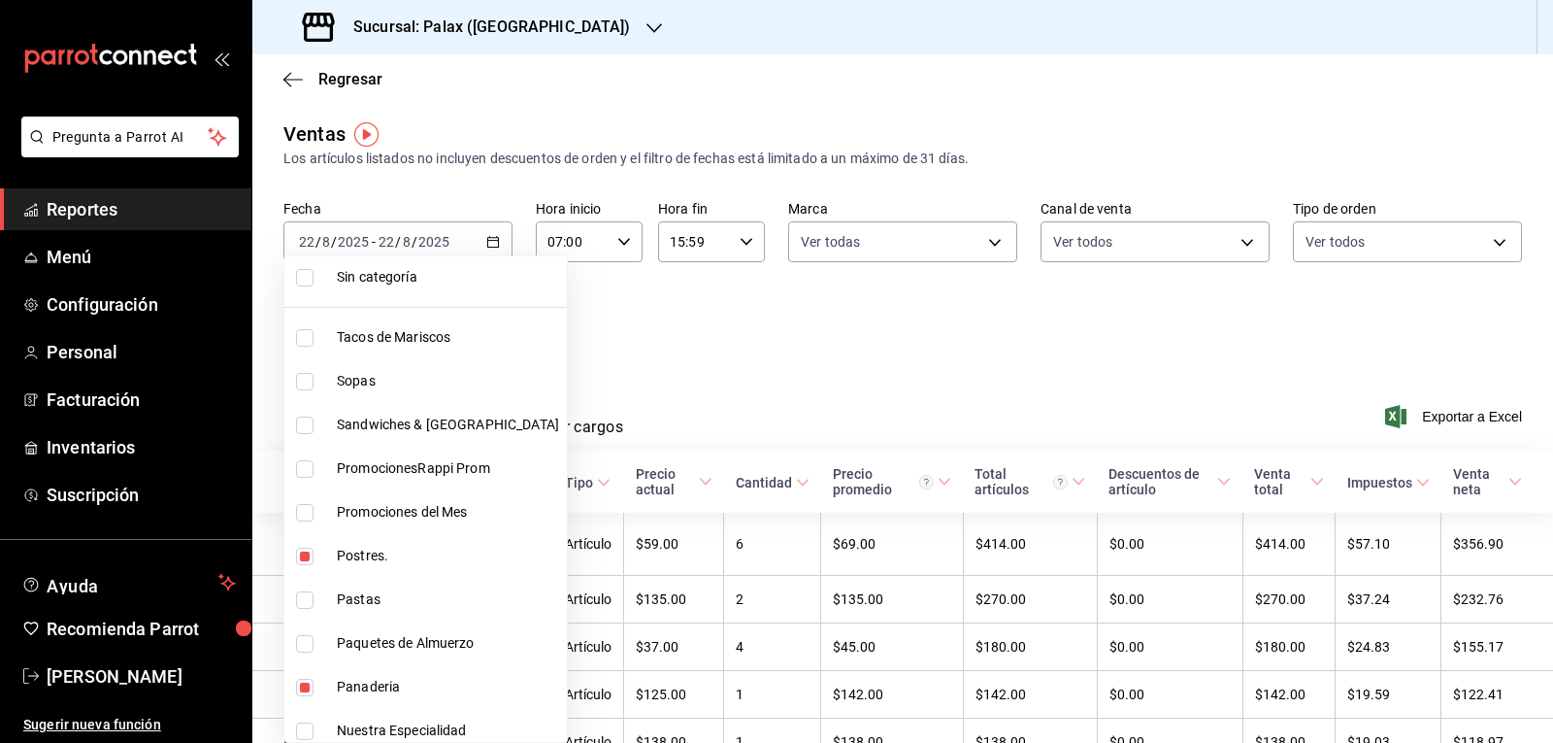
scroll to position [97, 0]
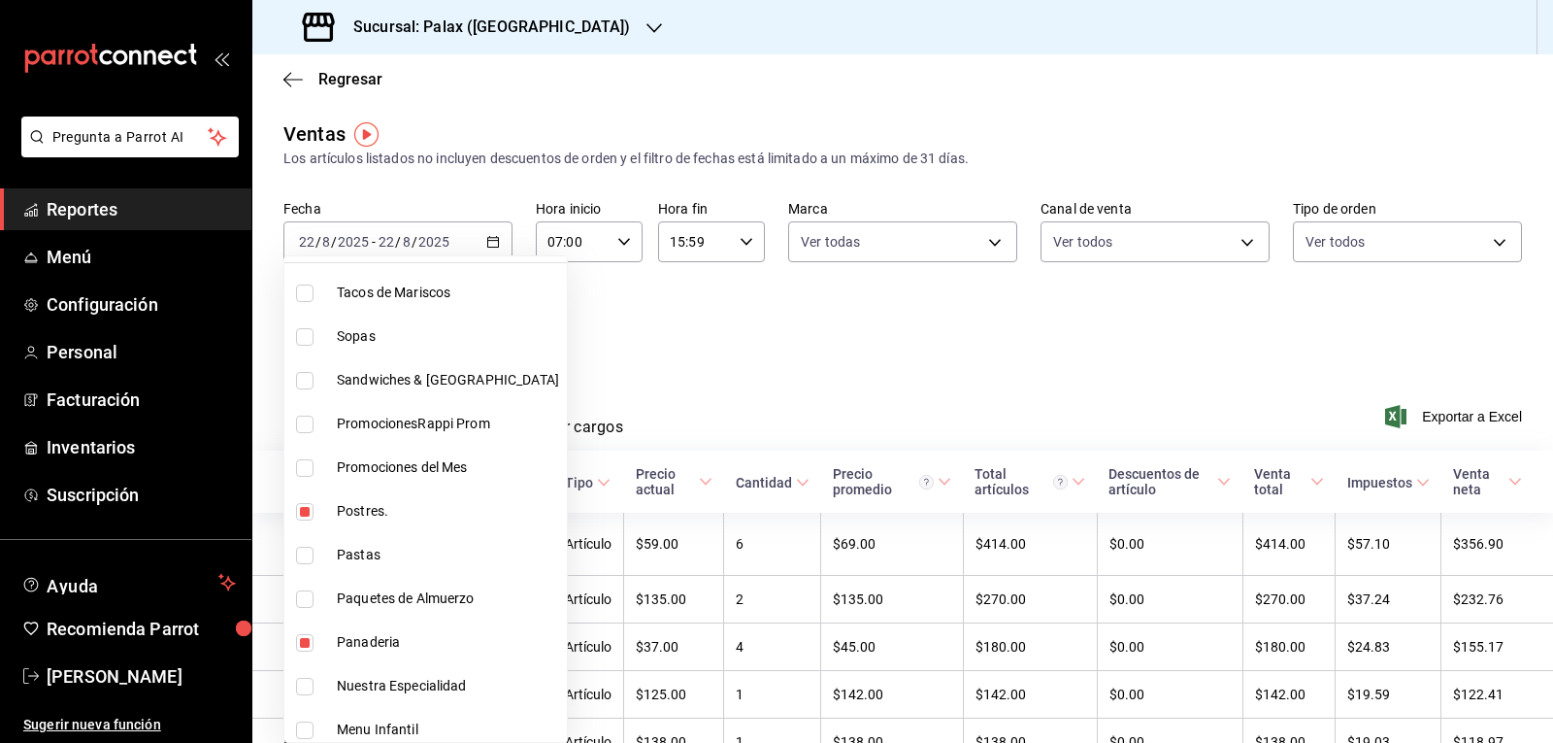
click at [303, 510] on input "checkbox" at bounding box center [304, 511] width 17 height 17
checkbox input "false"
type input "90d14028-a2c9-4fb8-b762-41d9ea373592,a0032ace-f936-4bce-ae72-52a9a3fd0e48,4f2f0…"
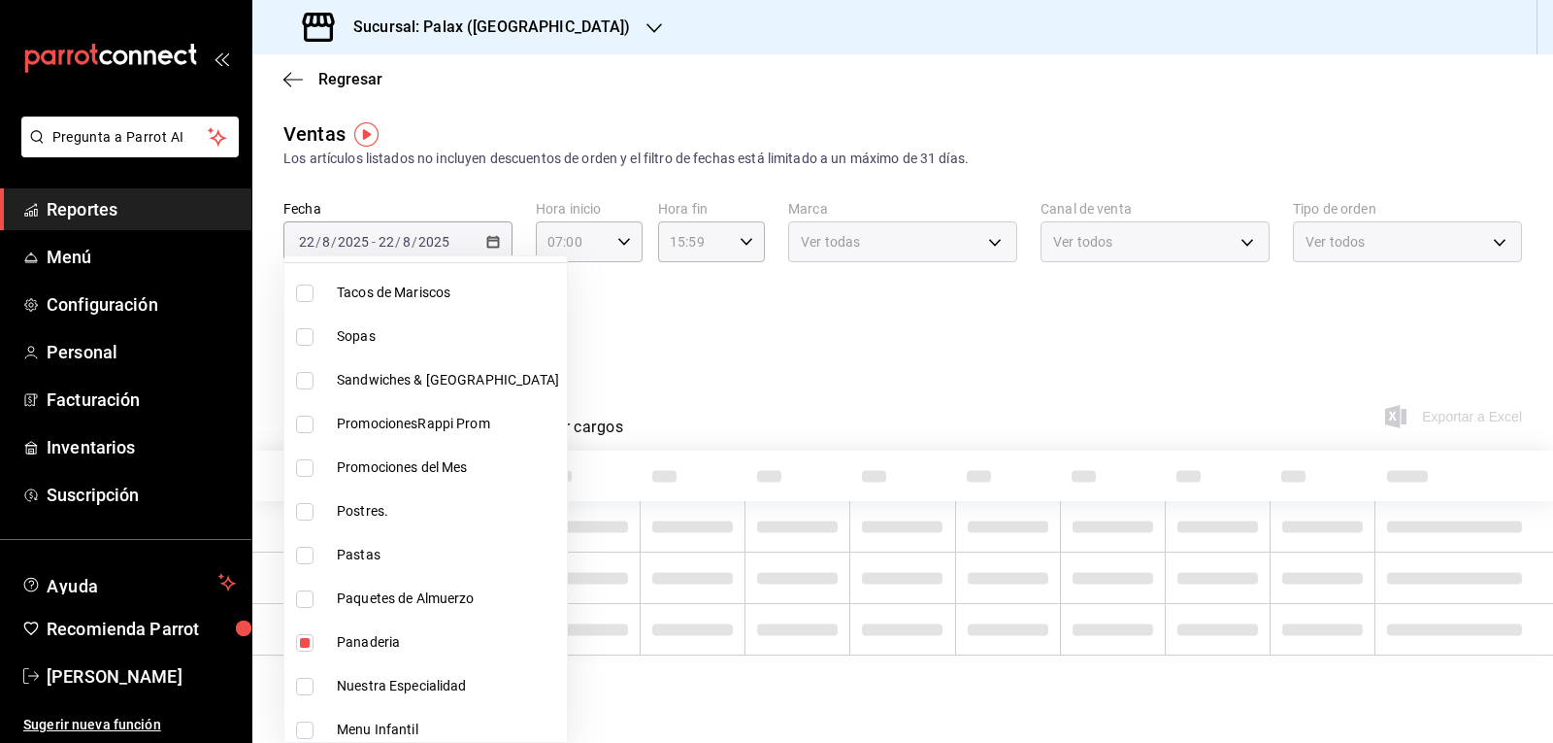
click at [307, 648] on input "checkbox" at bounding box center [304, 642] width 17 height 17
checkbox input "false"
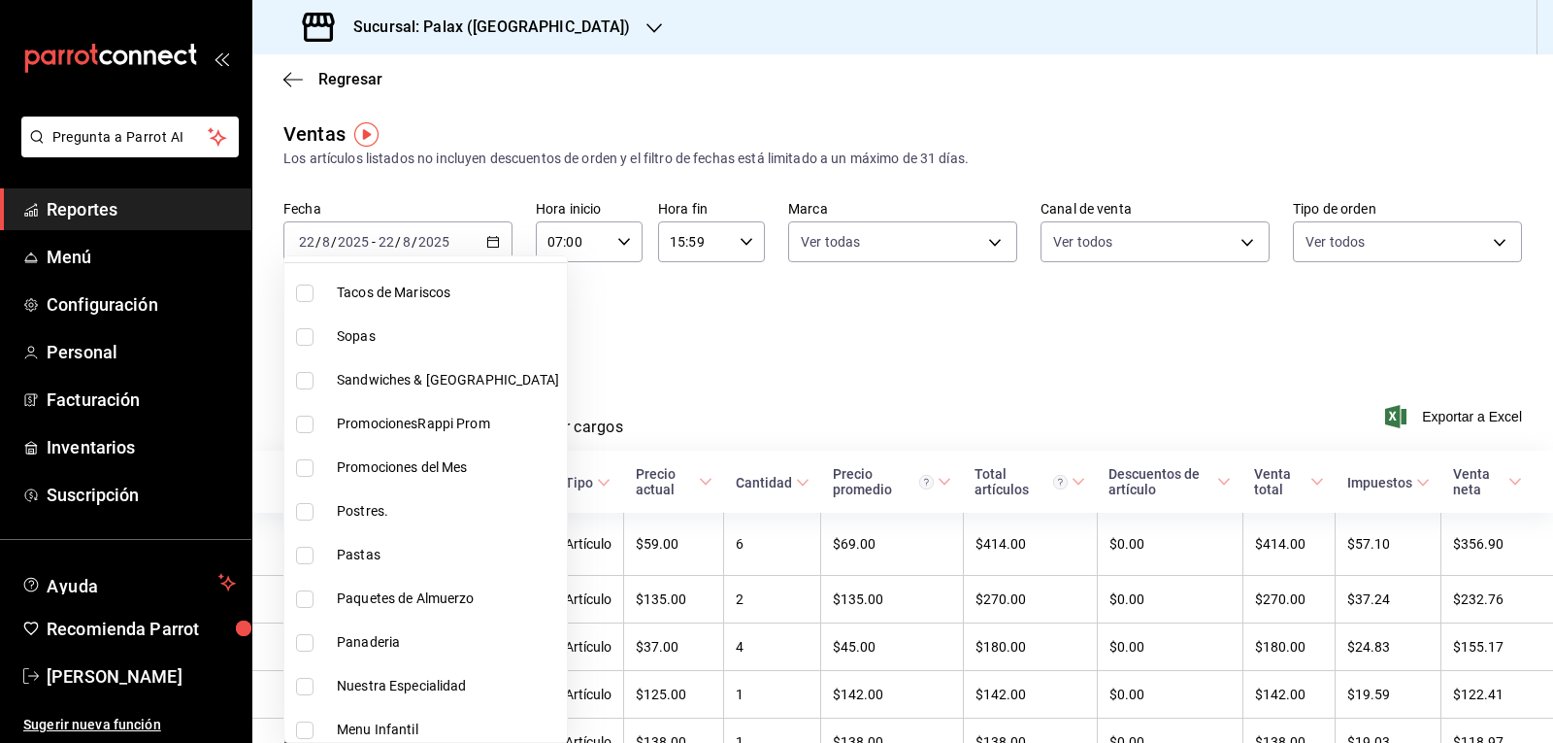
type input "a0032ace-f936-4bce-ae72-52a9a3fd0e48,4f2f0c23-db3d-4db8-ae30-dd709ccfaad2"
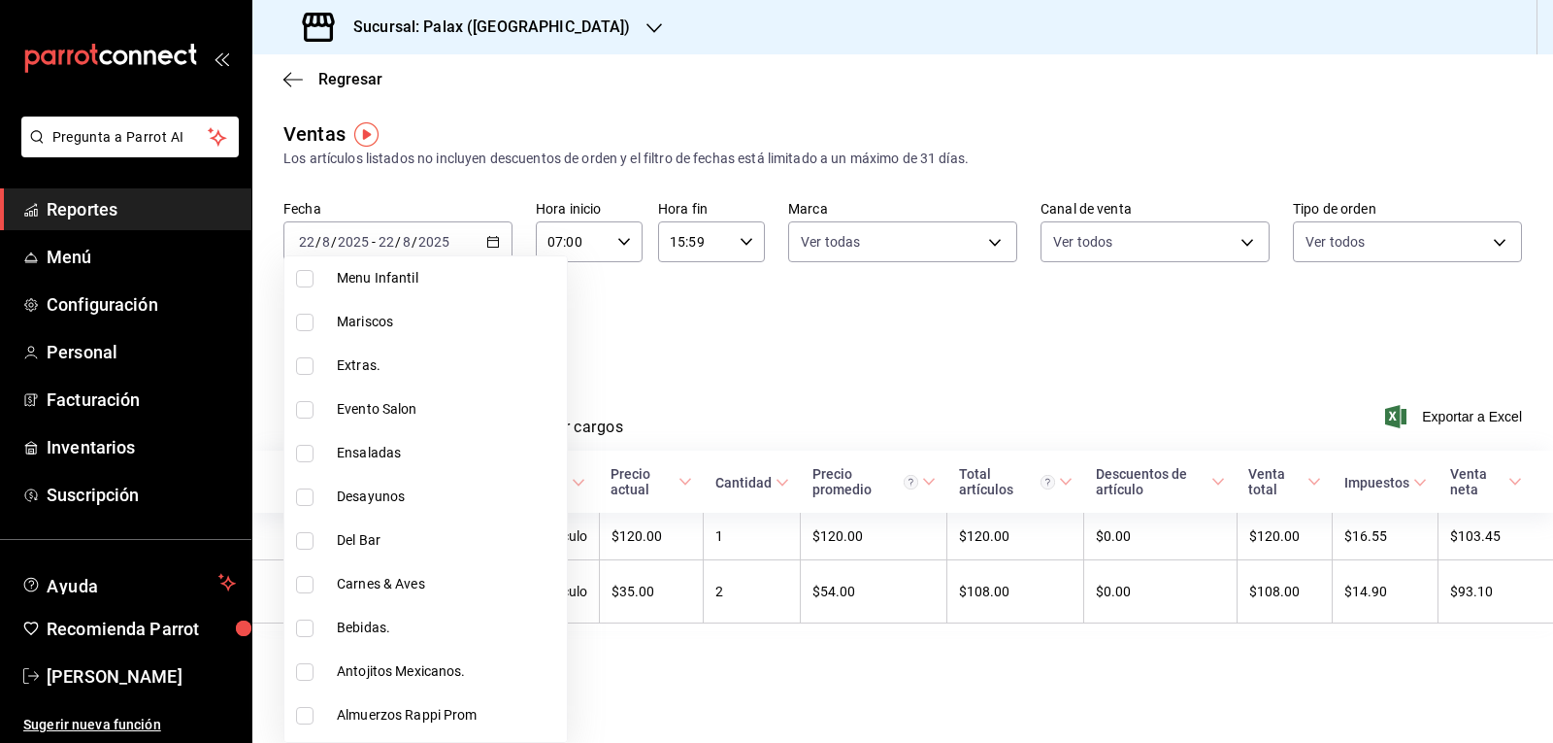
scroll to position [582, 0]
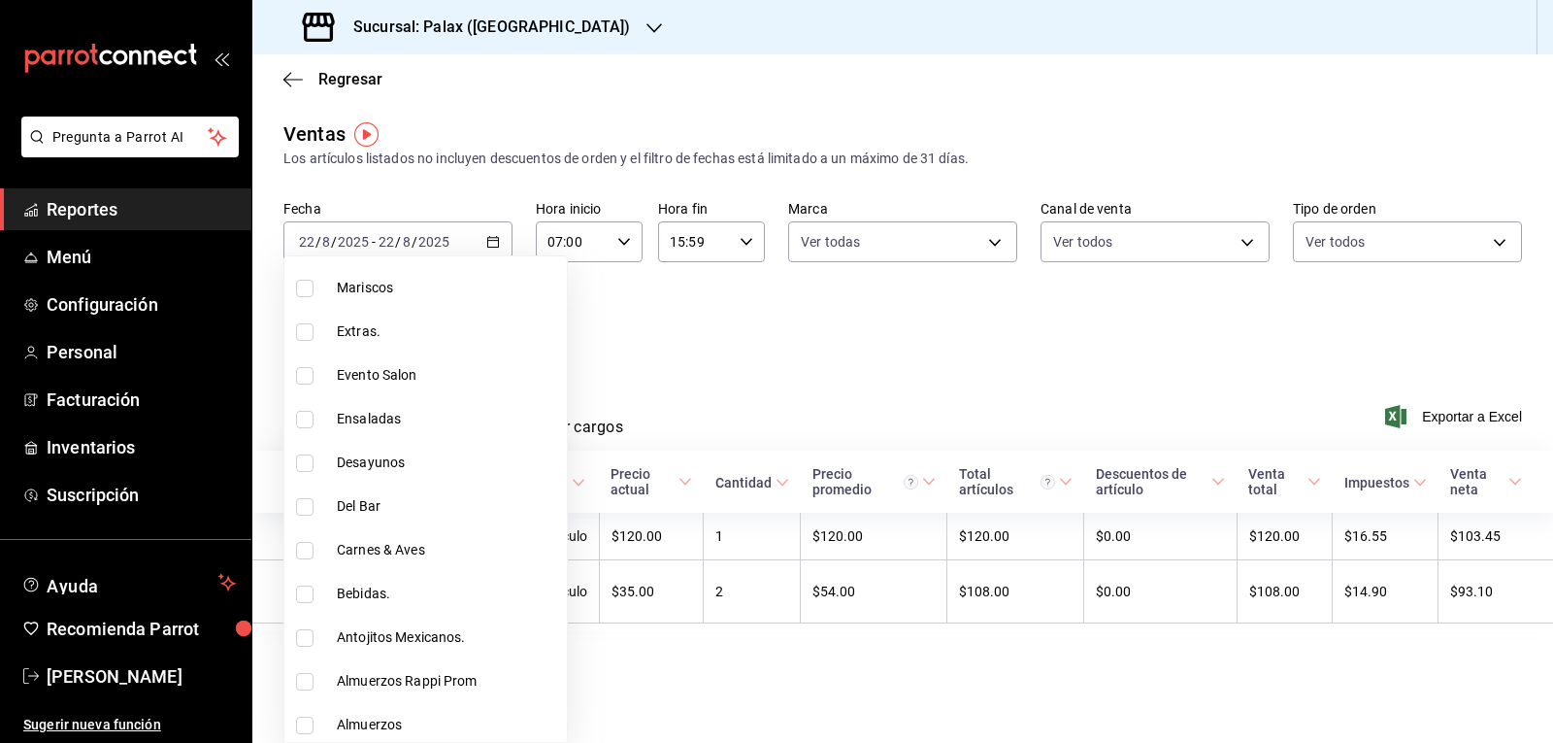
click at [306, 506] on input "checkbox" at bounding box center [304, 506] width 17 height 17
checkbox input "true"
type input "a0032ace-f936-4bce-ae72-52a9a3fd0e48,4f2f0c23-db3d-4db8-ae30-dd709ccfaad2,e5fa1…"
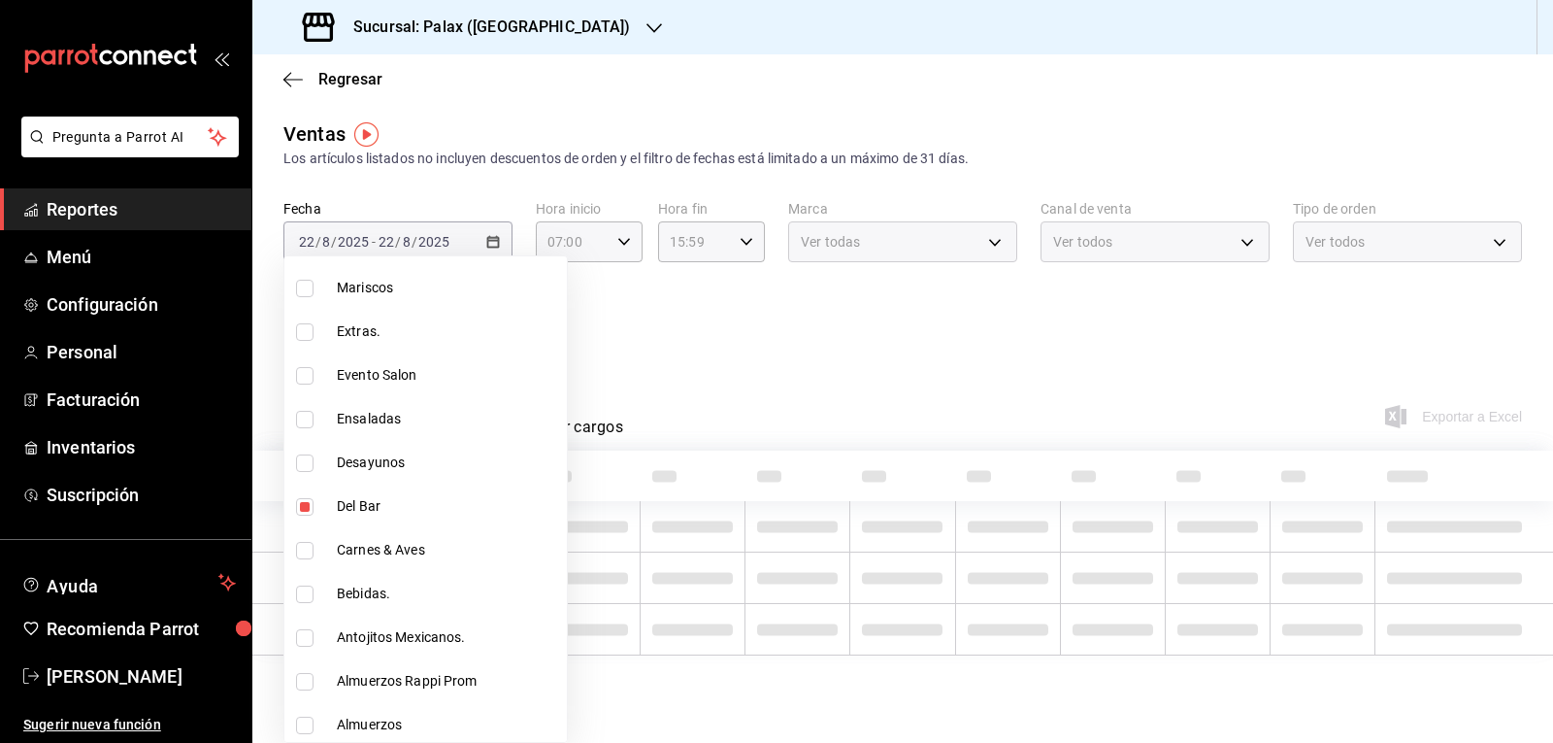
click at [307, 596] on input "checkbox" at bounding box center [304, 593] width 17 height 17
checkbox input "true"
type input "a0032ace-f936-4bce-ae72-52a9a3fd0e48,4f2f0c23-db3d-4db8-ae30-dd709ccfaad2,e5fa1…"
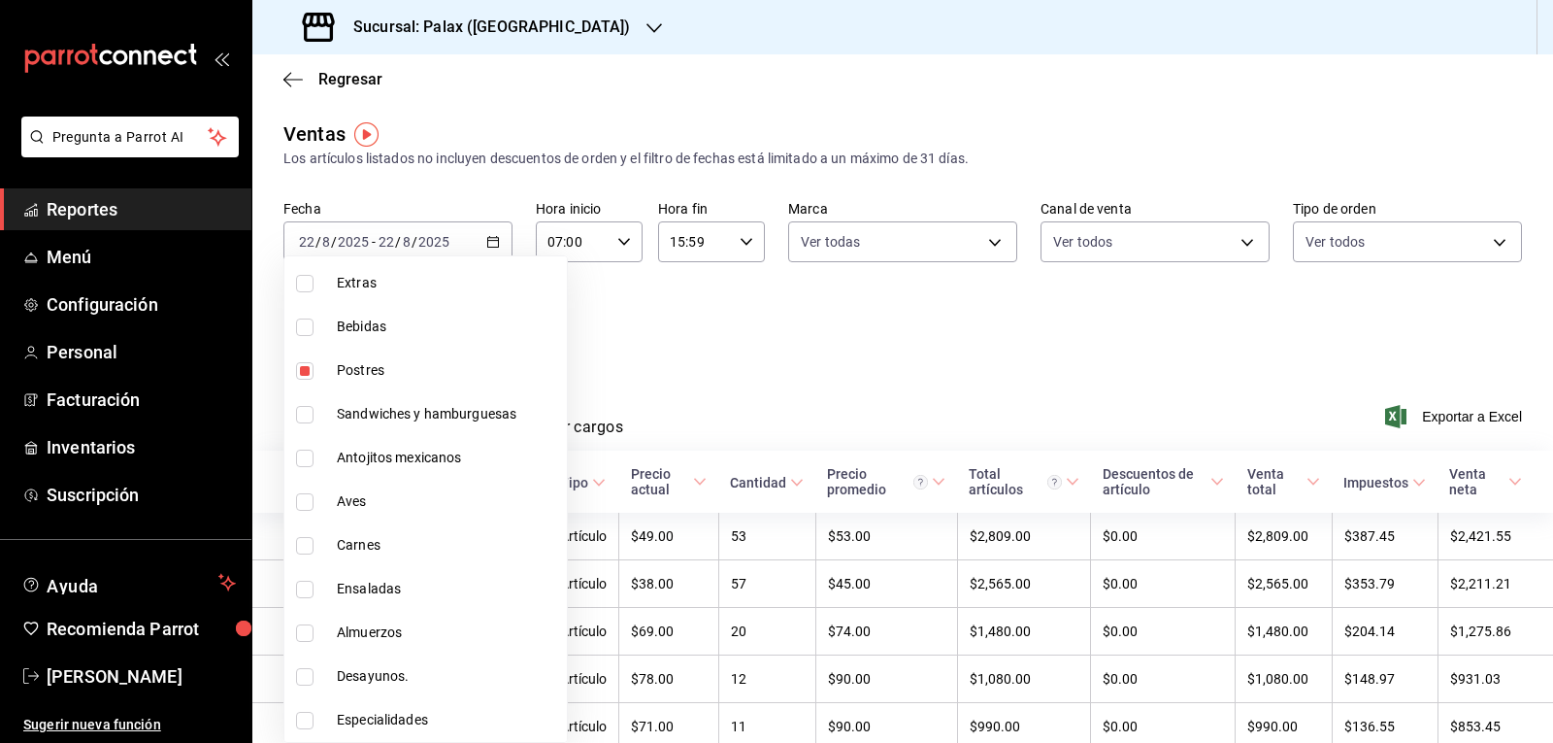
click at [305, 368] on input "checkbox" at bounding box center [304, 370] width 17 height 17
checkbox input "false"
type input "a0032ace-f936-4bce-ae72-52a9a3fd0e48,e5fa14e2-c7bb-4afd-b0cf-6d1a2447c4a1,4b821…"
click at [303, 328] on input "checkbox" at bounding box center [304, 326] width 17 height 17
checkbox input "true"
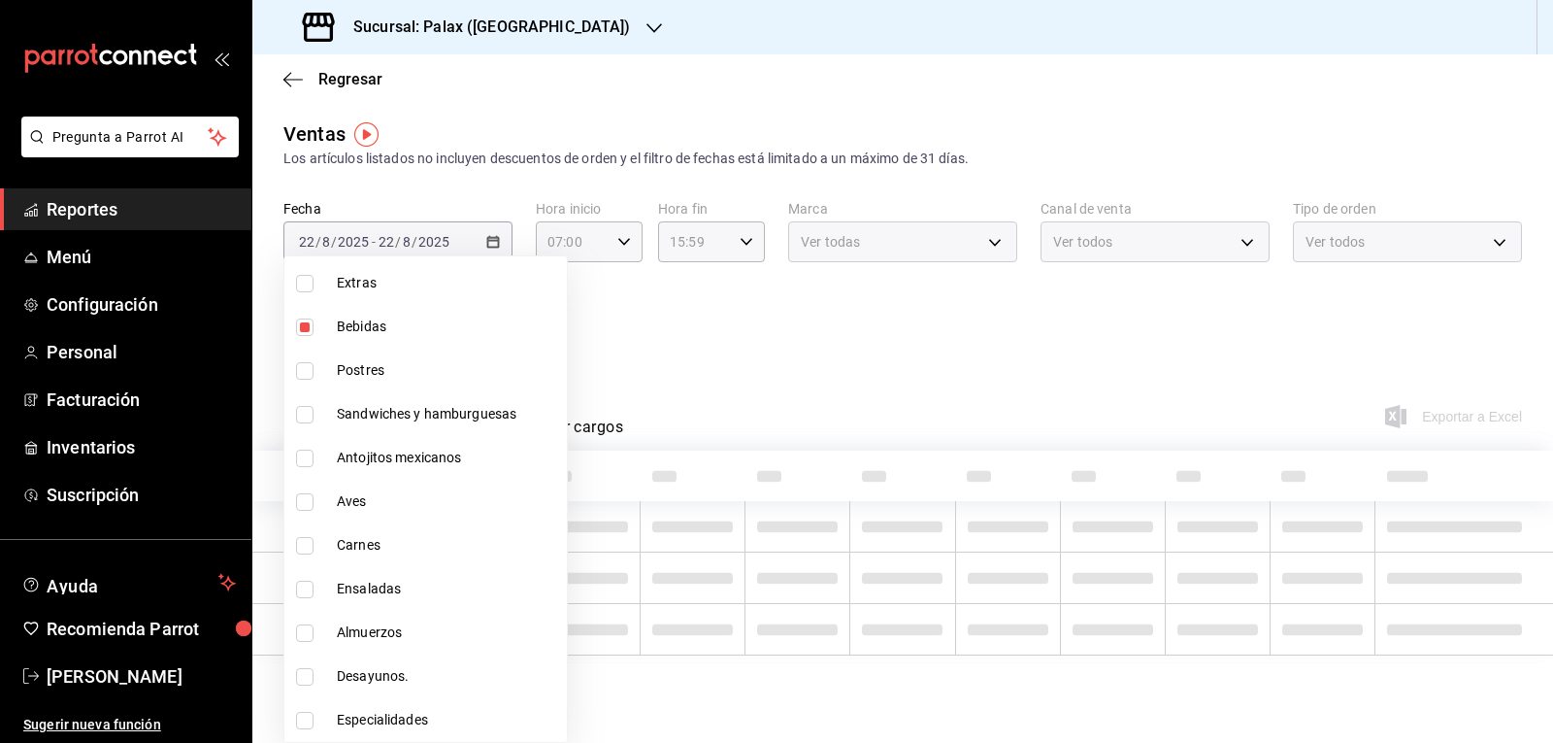
type input "a0032ace-f936-4bce-ae72-52a9a3fd0e48,e5fa14e2-c7bb-4afd-b0cf-6d1a2447c4a1,4b821…"
click at [719, 330] on div at bounding box center [776, 371] width 1553 height 743
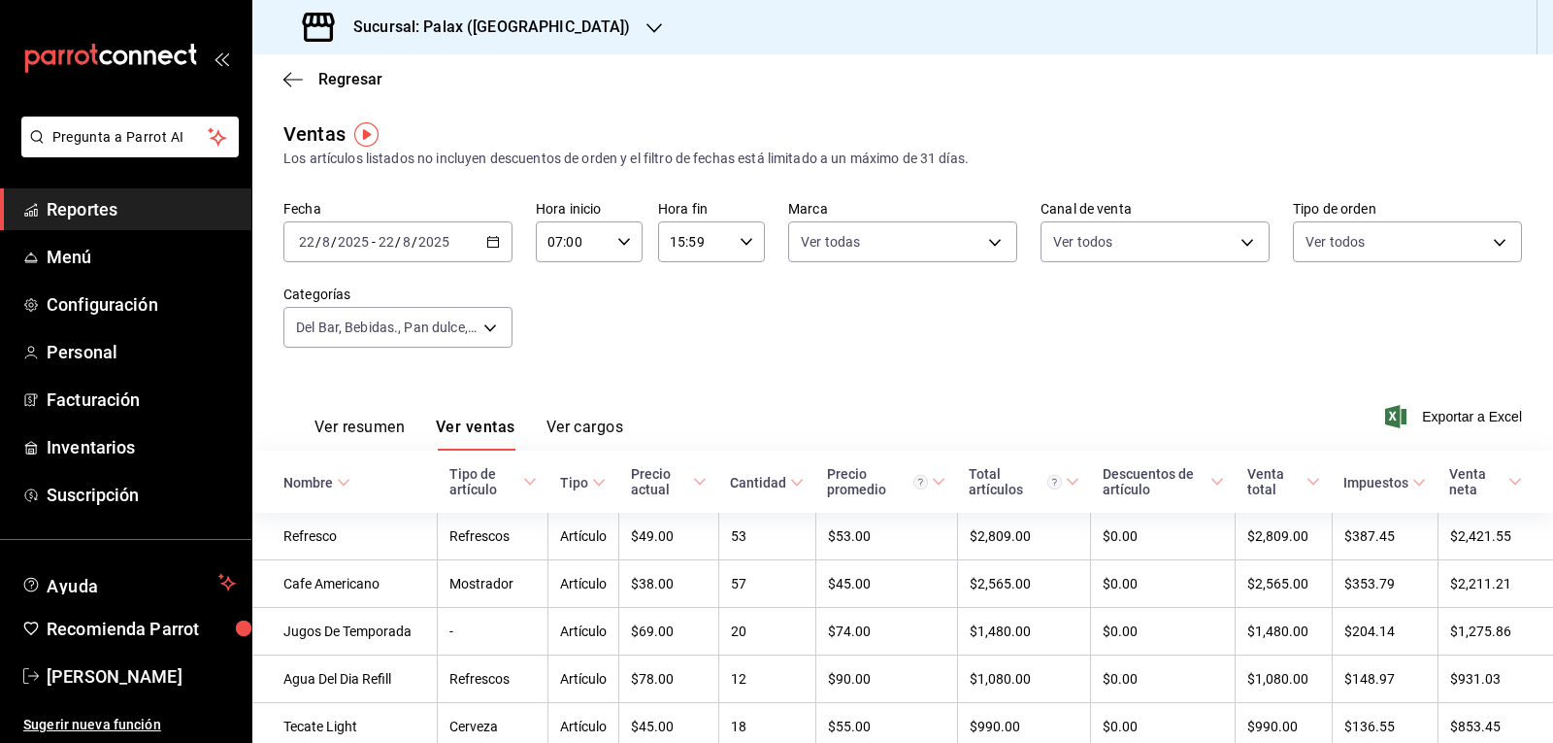
drag, startPoint x: 490, startPoint y: 430, endPoint x: 494, endPoint y: 456, distance: 26.5
click at [486, 430] on button "Ver ventas" at bounding box center [476, 433] width 80 height 33
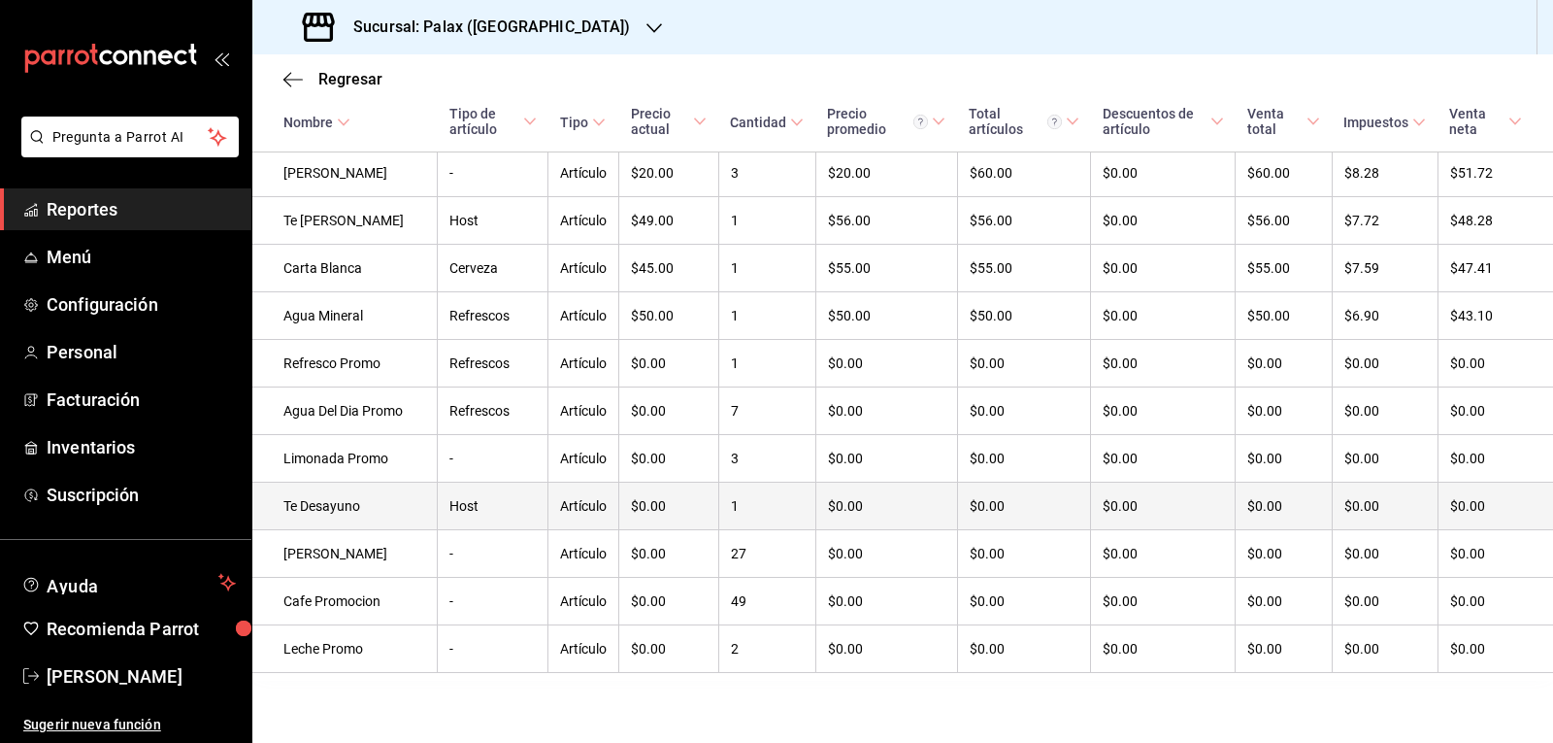
scroll to position [1692, 0]
